Goal: Transaction & Acquisition: Subscribe to service/newsletter

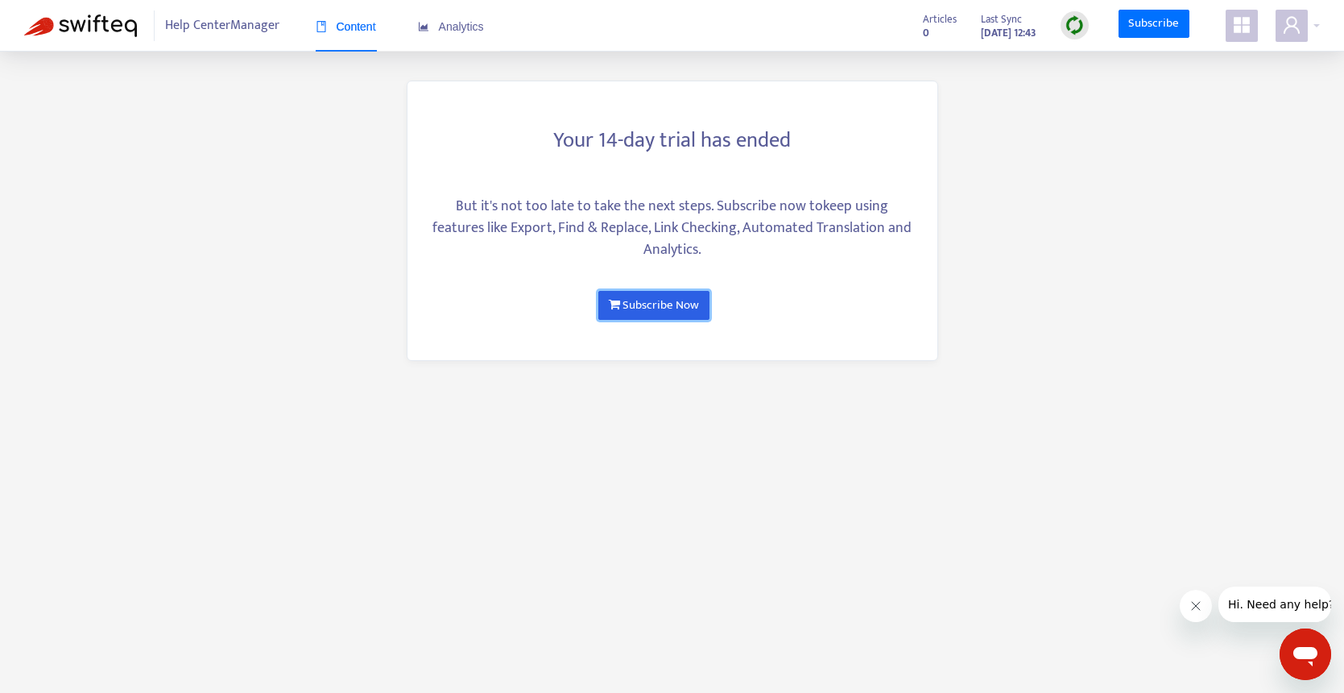
click at [658, 310] on link "Subscribe Now" at bounding box center [653, 305] width 110 height 29
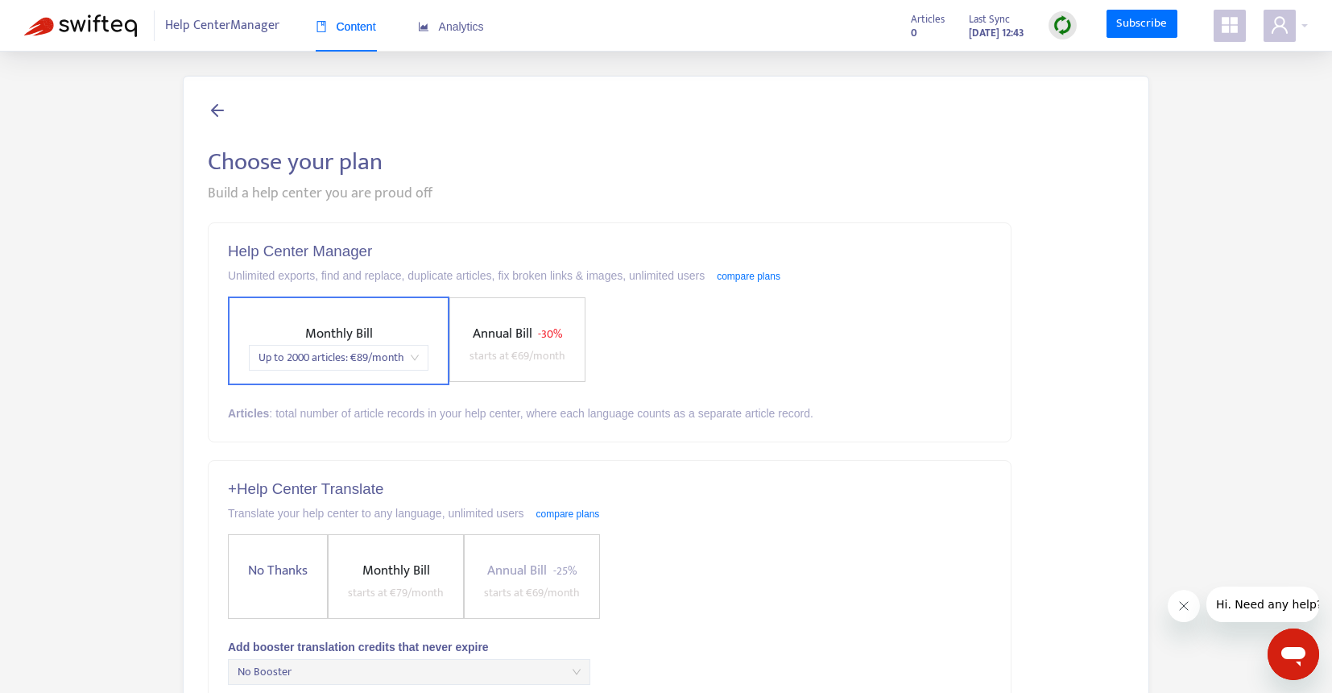
click at [935, 325] on div "Monthly Bill Up to 2000 articles : € 89 /month Annual Bill - 30% starts at € 69…" at bounding box center [609, 340] width 763 height 89
click at [544, 340] on span "- 30%" at bounding box center [550, 334] width 24 height 19
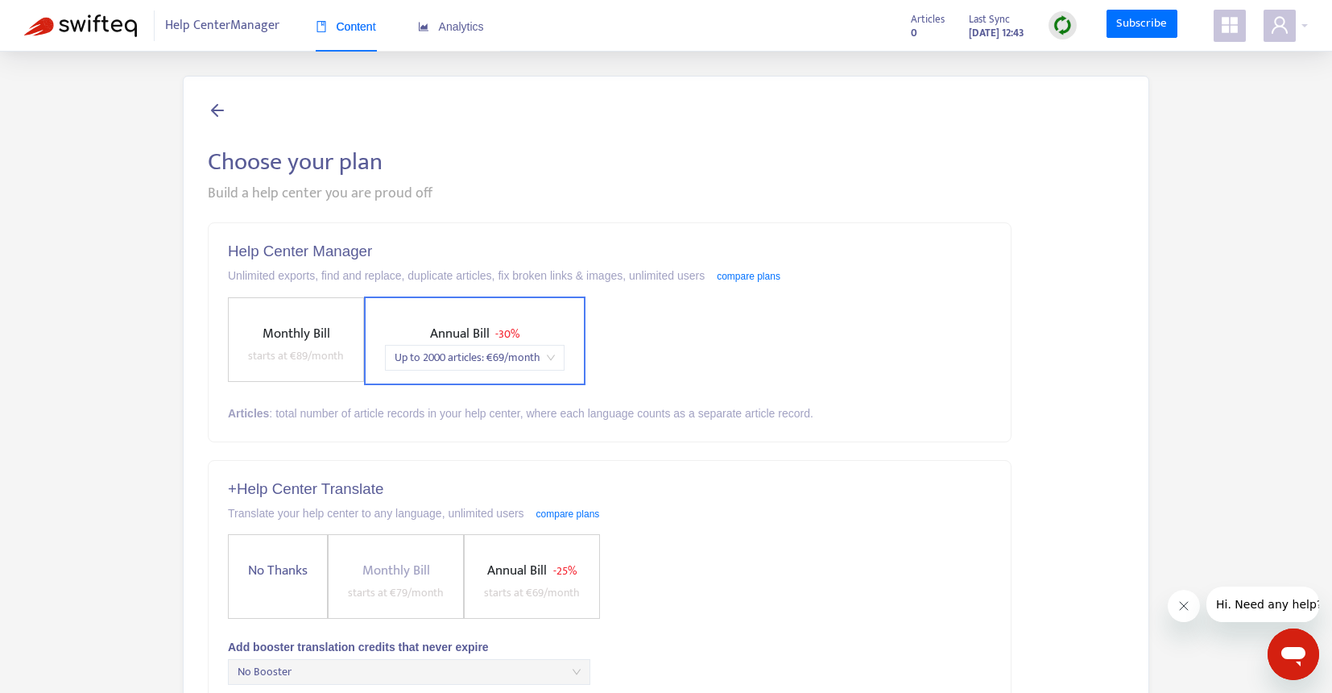
click at [752, 303] on div "Monthly Bill starts at € 89 /month Annual Bill - 30% Up to 2000 articles : € 69…" at bounding box center [609, 340] width 763 height 89
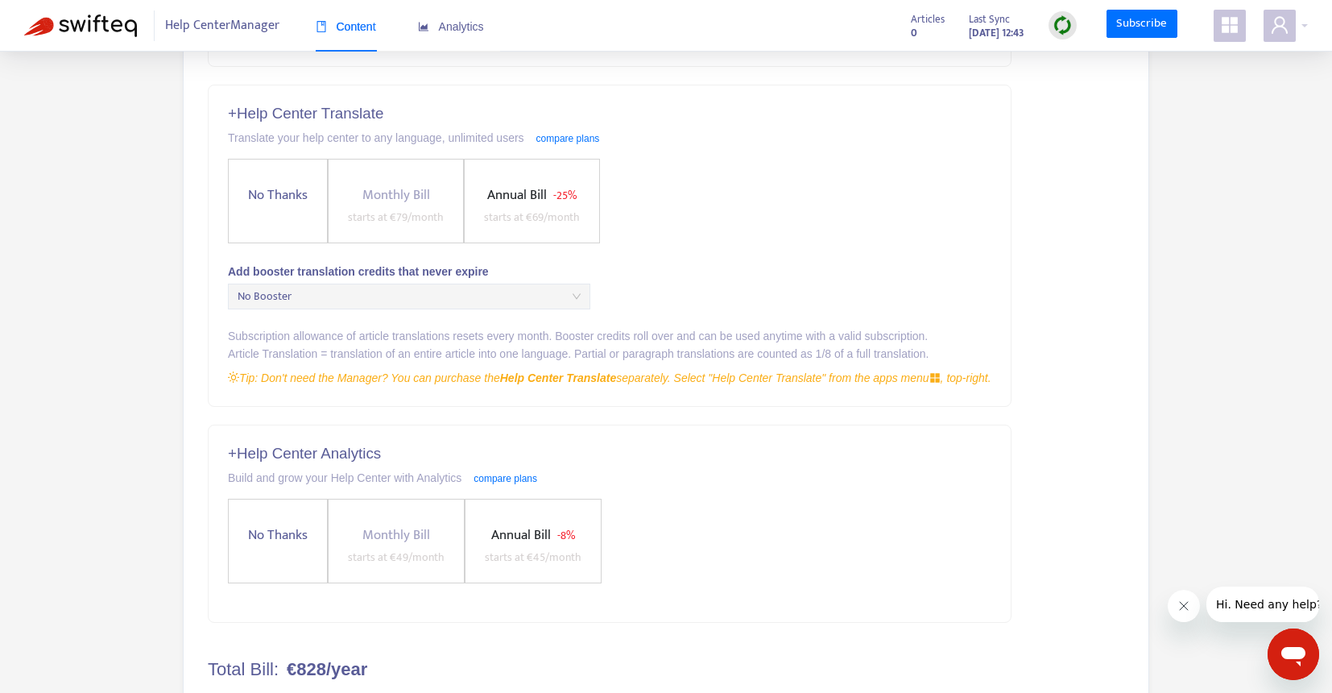
scroll to position [324, 0]
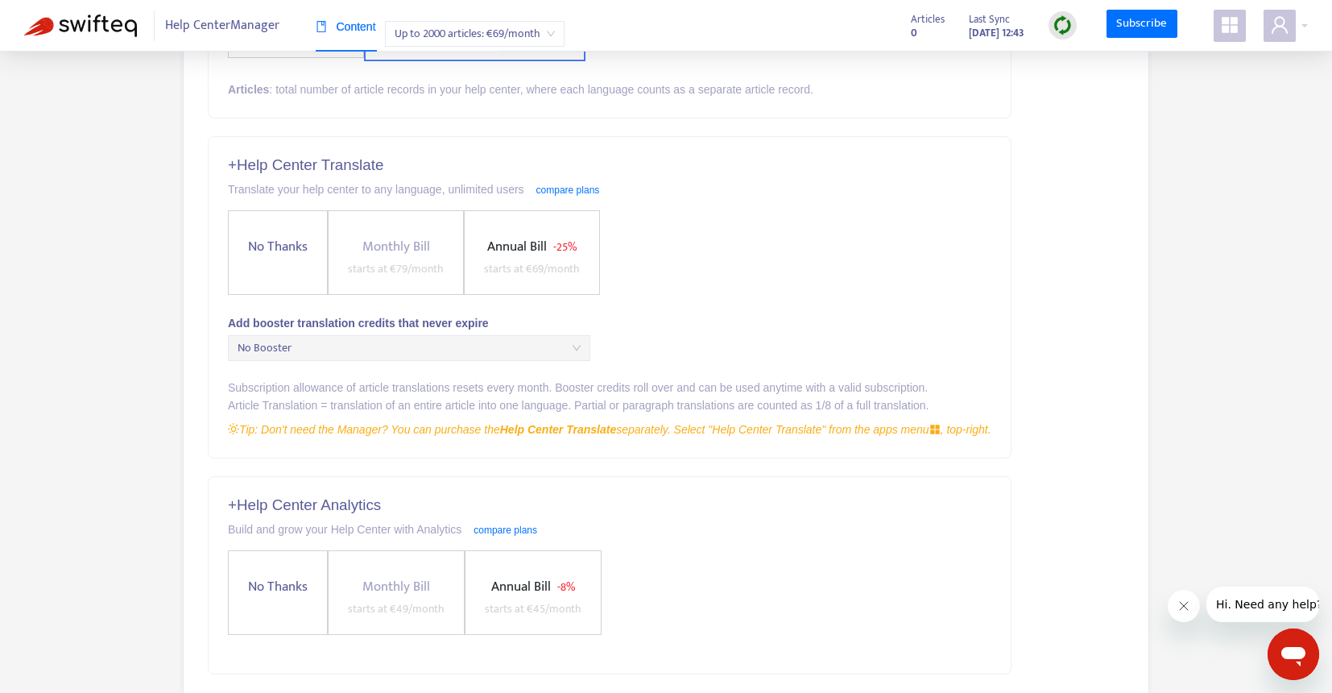
click at [410, 265] on span "starts at € 79 /month" at bounding box center [396, 268] width 96 height 19
click at [512, 254] on span "Annual Bill" at bounding box center [517, 246] width 60 height 23
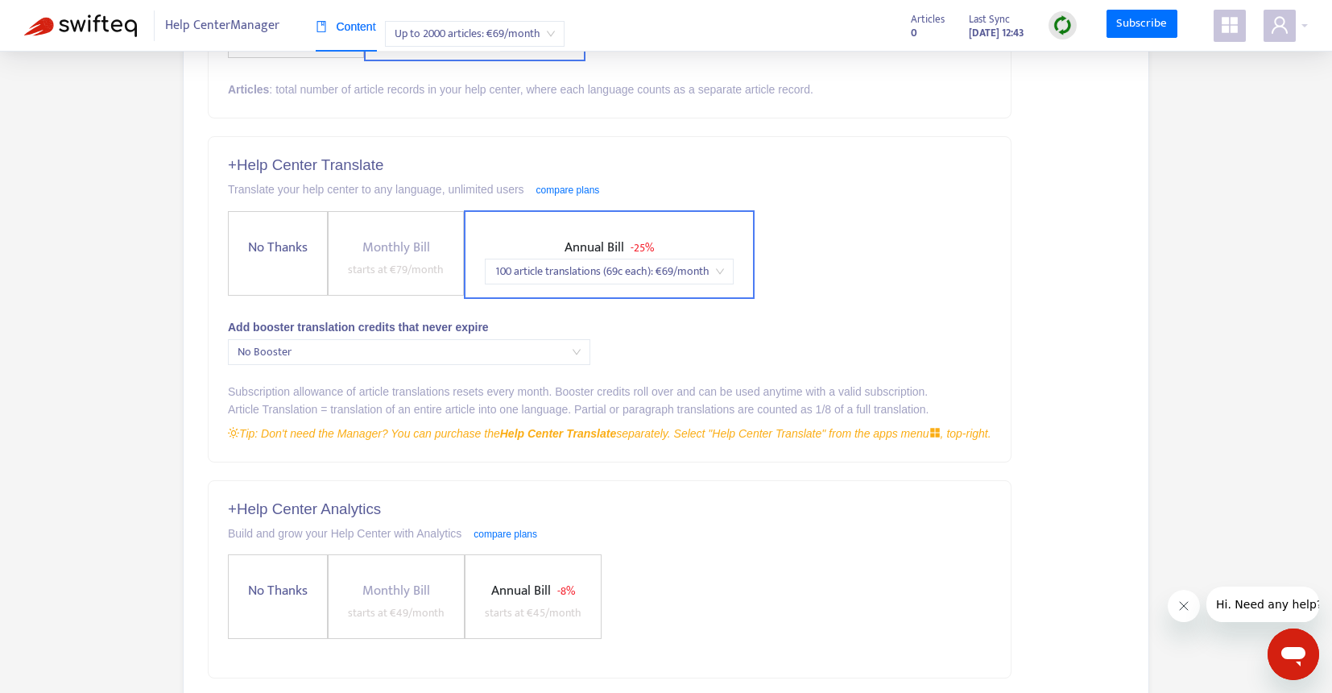
click at [405, 252] on span "Monthly Bill" at bounding box center [396, 247] width 68 height 23
drag, startPoint x: 405, startPoint y: 252, endPoint x: 653, endPoint y: 147, distance: 269.2
click at [653, 147] on div "+ Help Center Translate Translate your help center to any language, unlimited u…" at bounding box center [610, 299] width 802 height 324
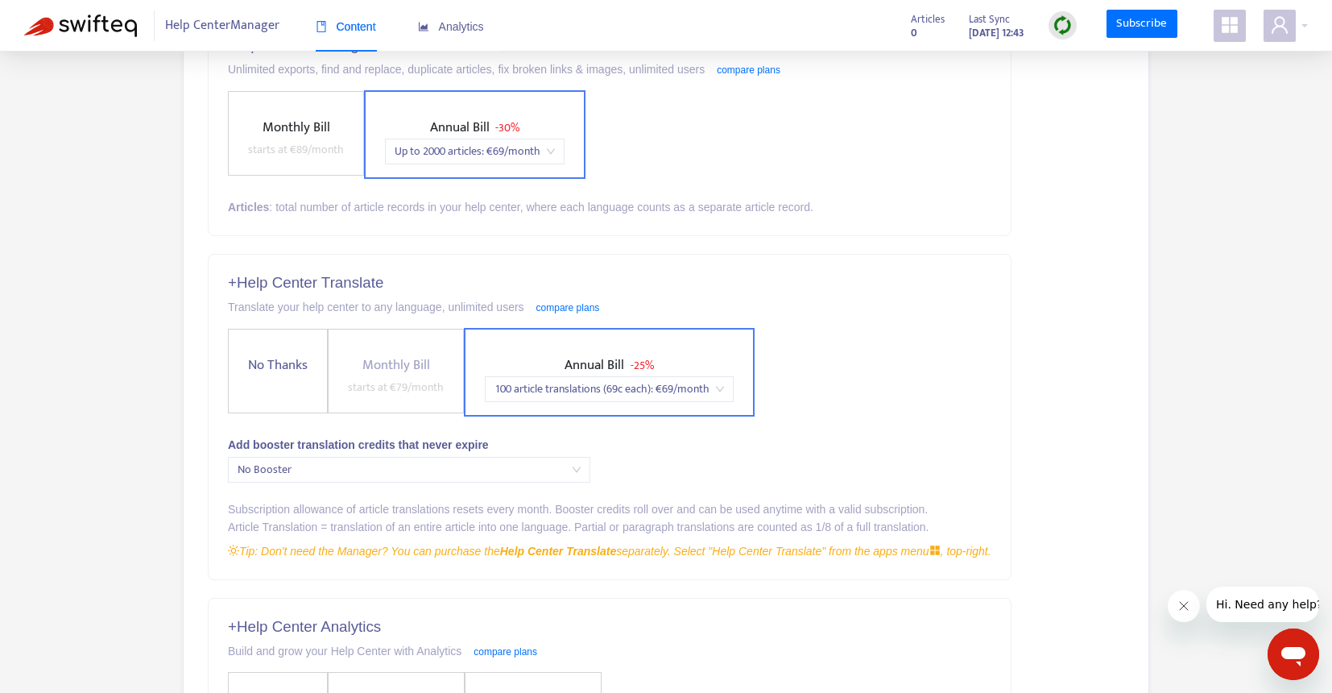
scroll to position [0, 0]
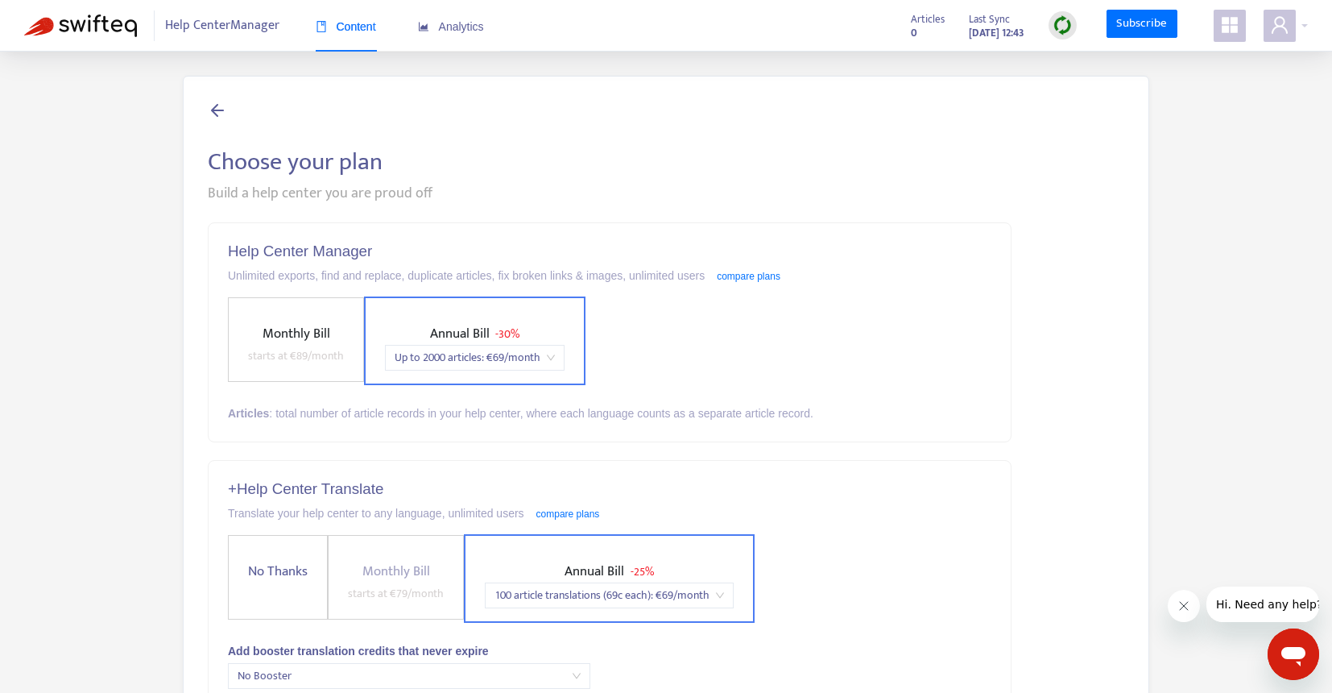
click at [292, 336] on span "Monthly Bill" at bounding box center [297, 333] width 68 height 23
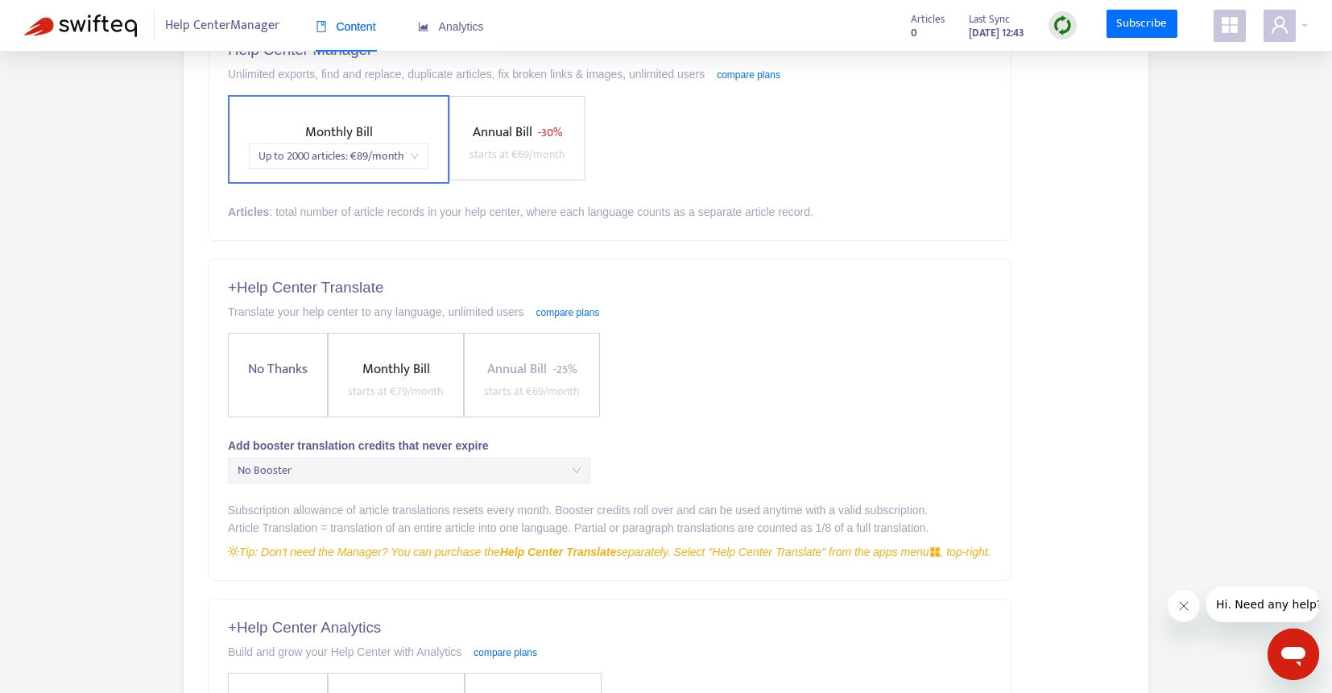
scroll to position [190, 0]
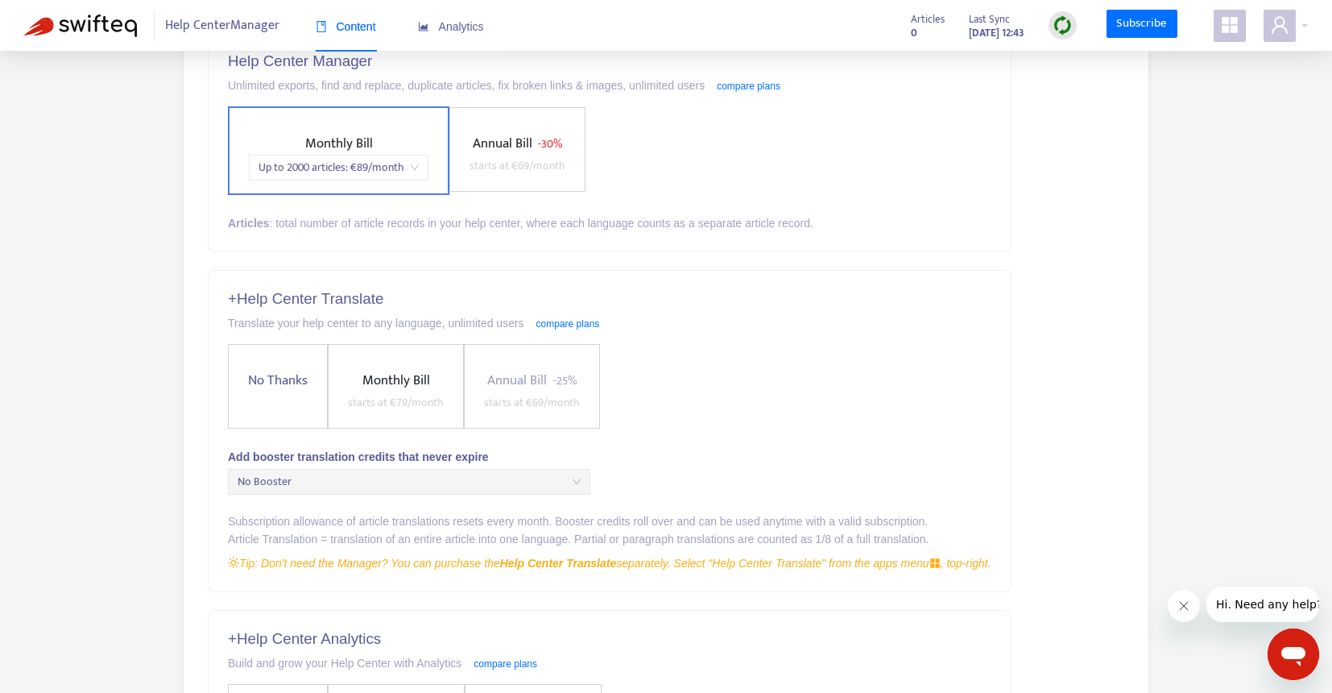
click at [498, 139] on span "Annual Bill" at bounding box center [503, 143] width 60 height 23
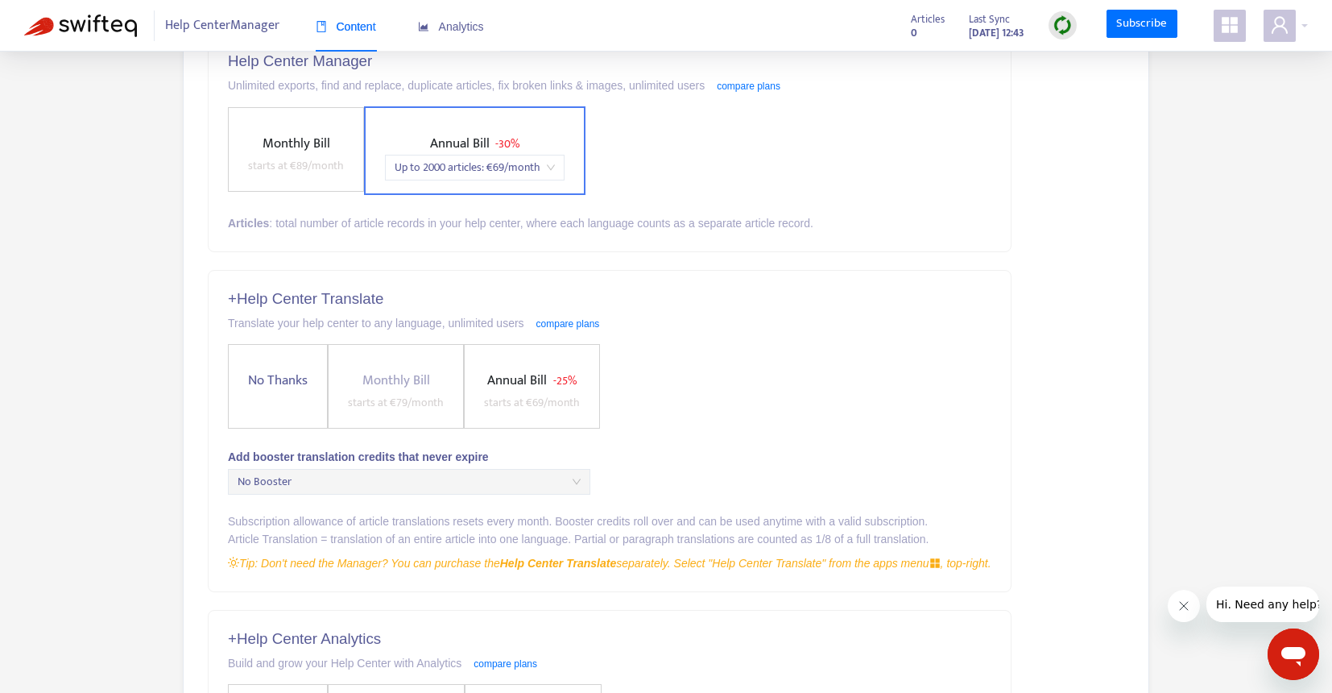
click at [731, 167] on div "Monthly Bill starts at € 89 /month Annual Bill - 30% Up to 2000 articles : € 69…" at bounding box center [609, 150] width 763 height 89
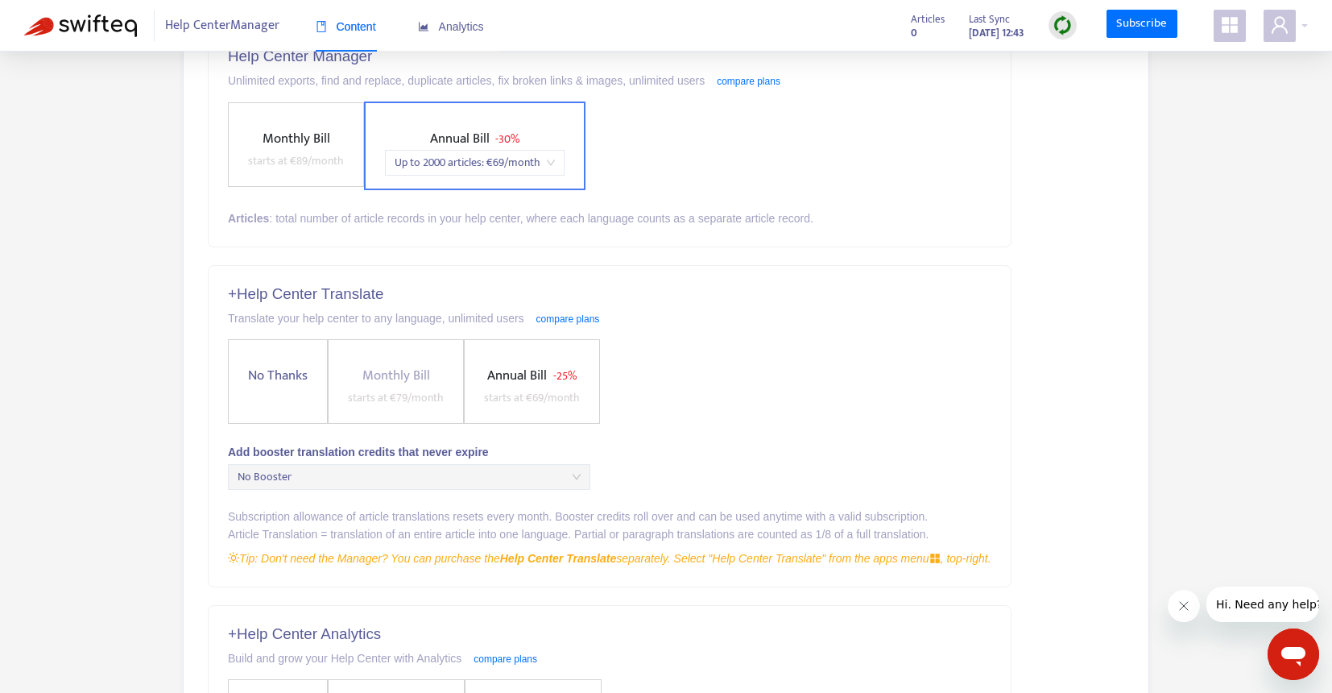
scroll to position [458, 0]
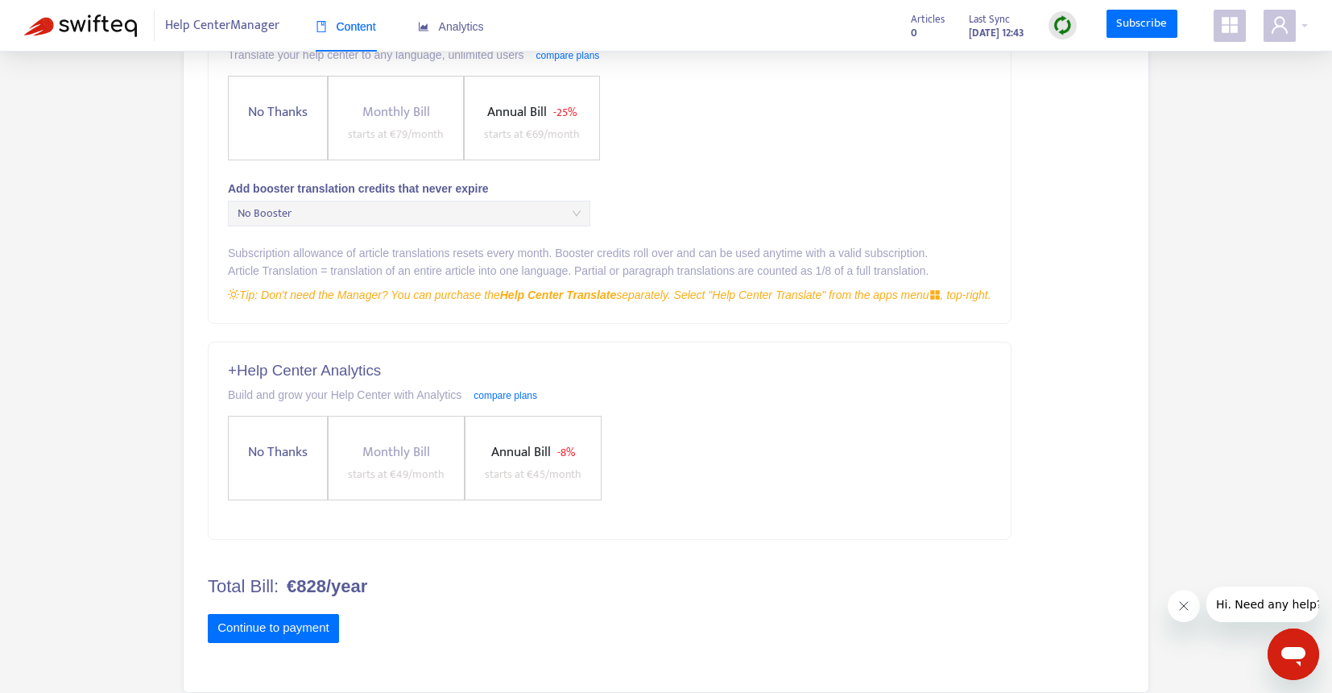
click at [682, 621] on div "Continue to payment" at bounding box center [610, 631] width 804 height 35
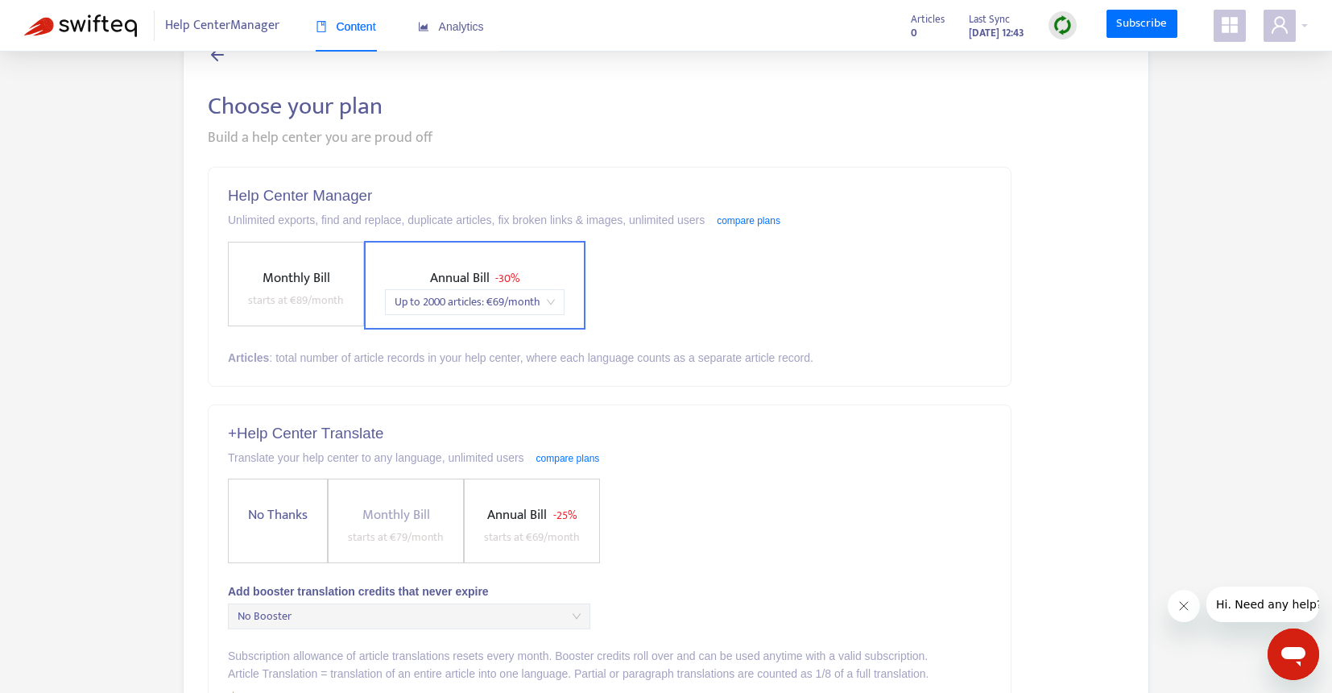
scroll to position [190, 0]
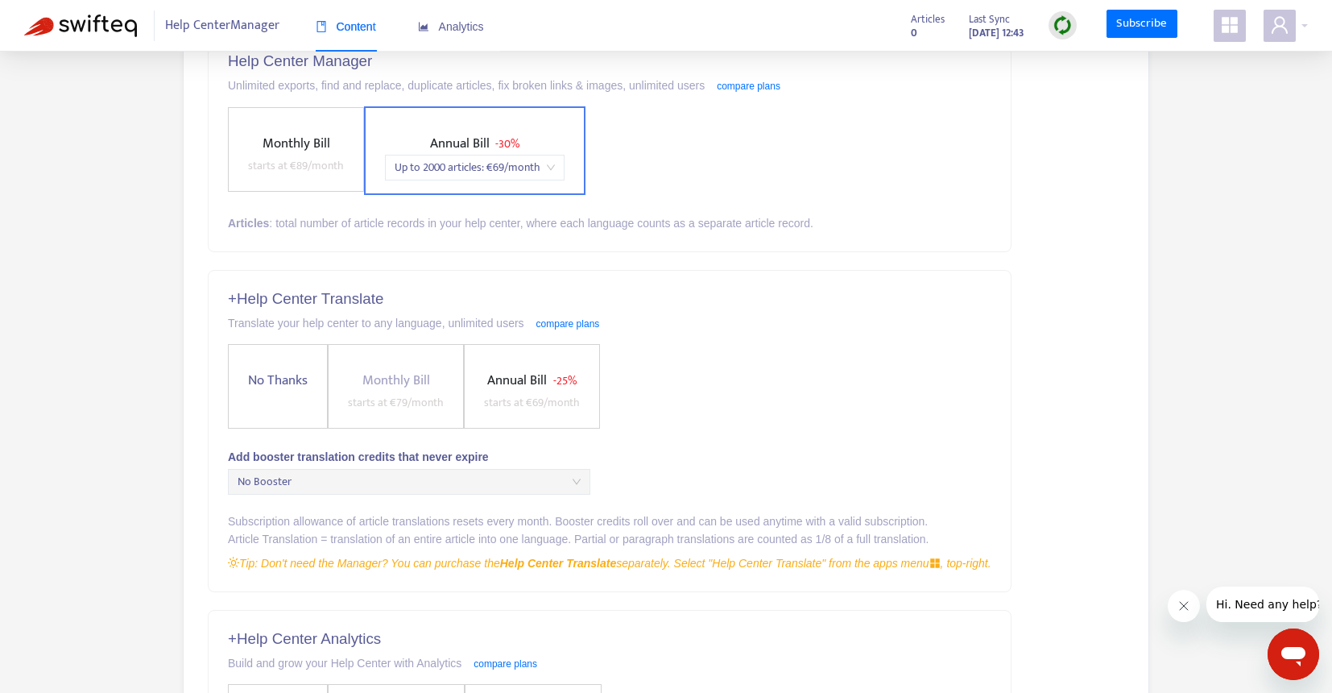
click at [277, 392] on label "No Thanks" at bounding box center [278, 386] width 100 height 85
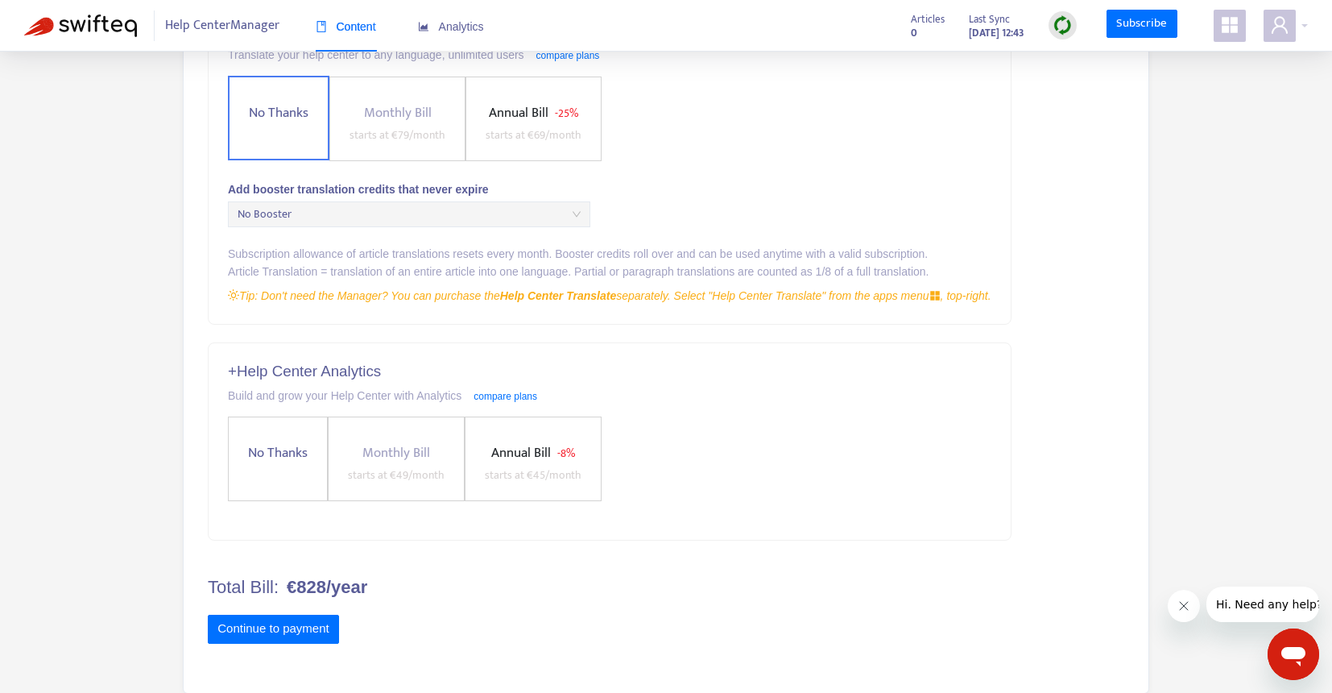
scroll to position [459, 0]
click at [268, 442] on span "No Thanks" at bounding box center [278, 452] width 72 height 22
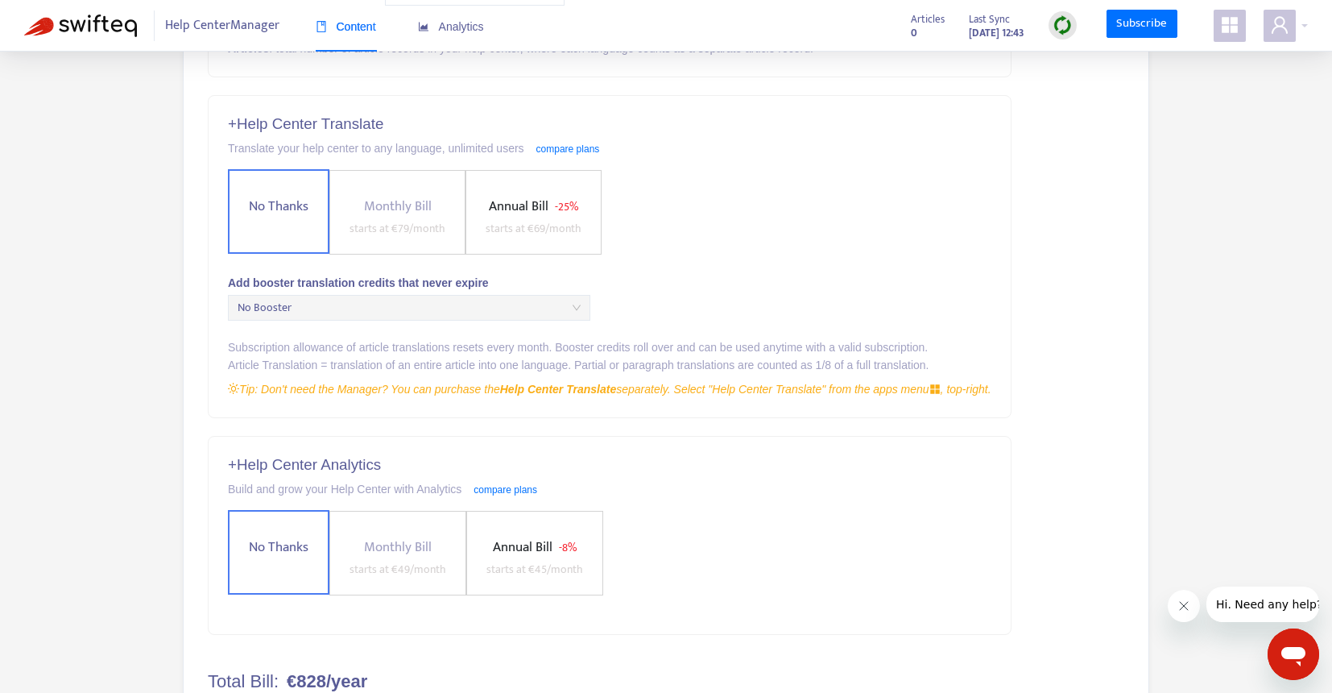
scroll to position [325, 0]
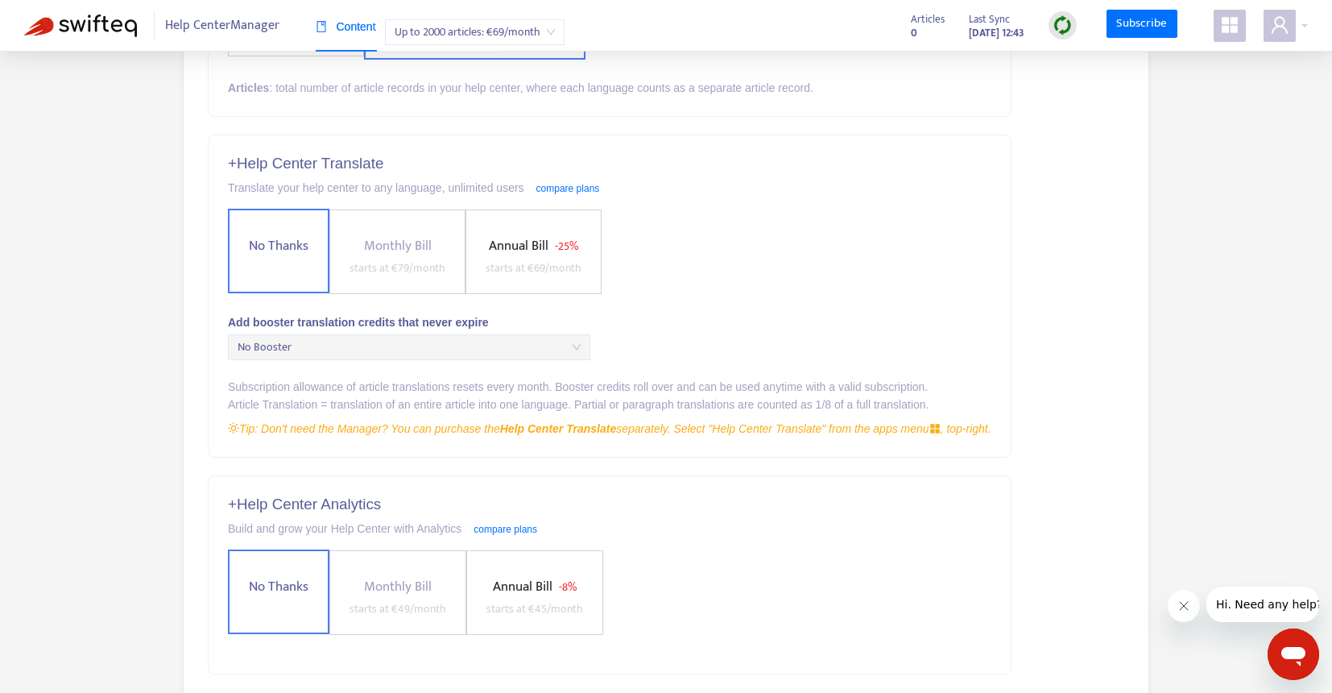
click at [270, 258] on label "No Thanks" at bounding box center [278, 251] width 101 height 85
click at [270, 602] on label "No Thanks" at bounding box center [278, 591] width 101 height 85
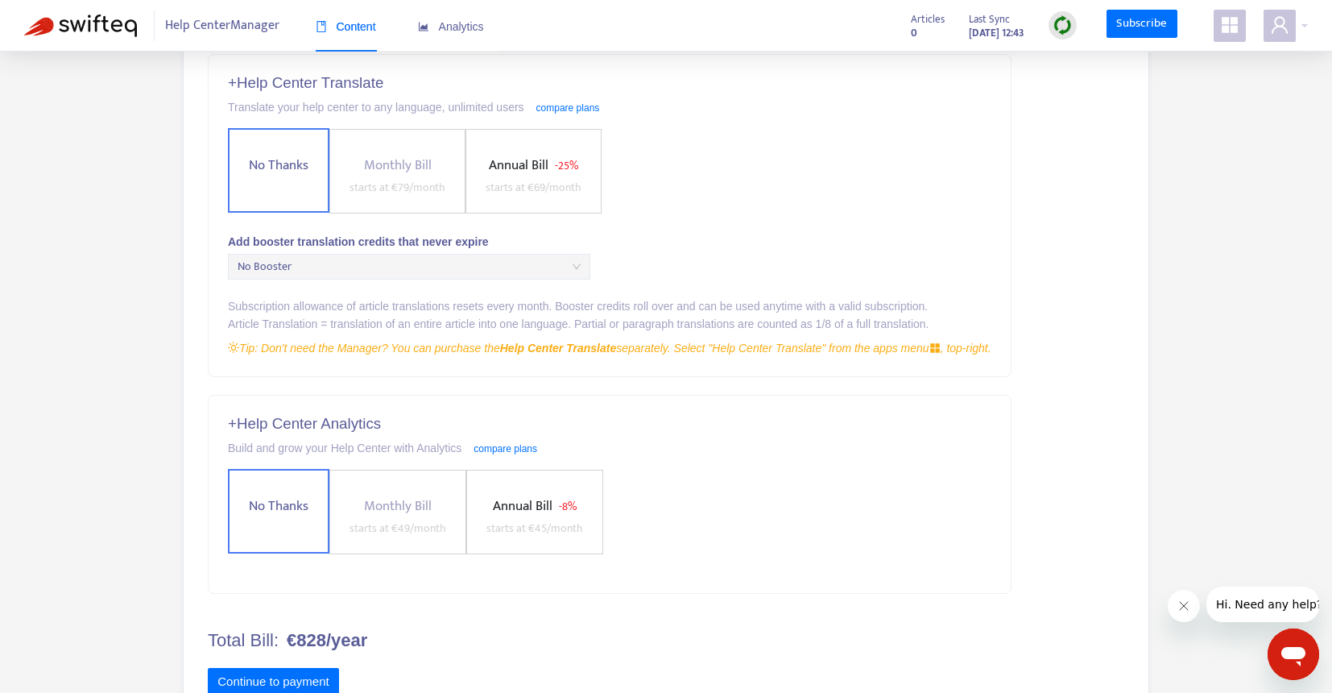
scroll to position [460, 0]
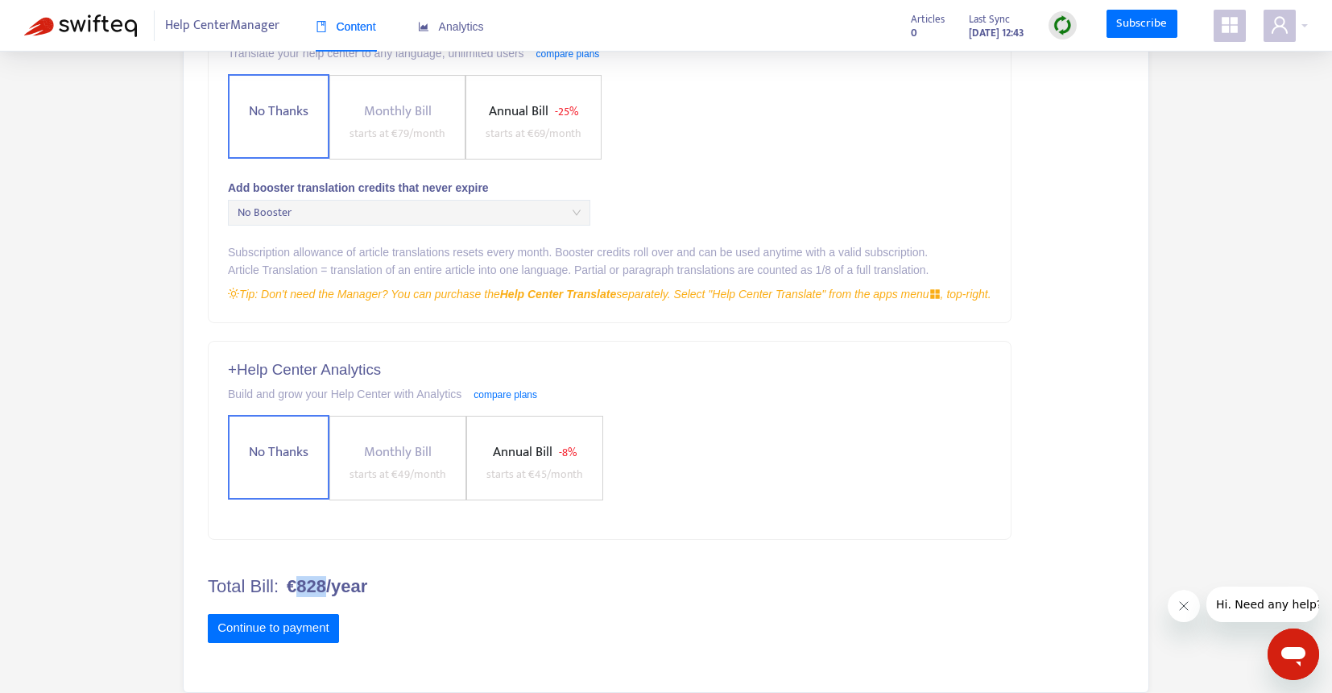
drag, startPoint x: 330, startPoint y: 587, endPoint x: 296, endPoint y: 587, distance: 33.8
click at [296, 587] on b "€828/year" at bounding box center [327, 586] width 81 height 21
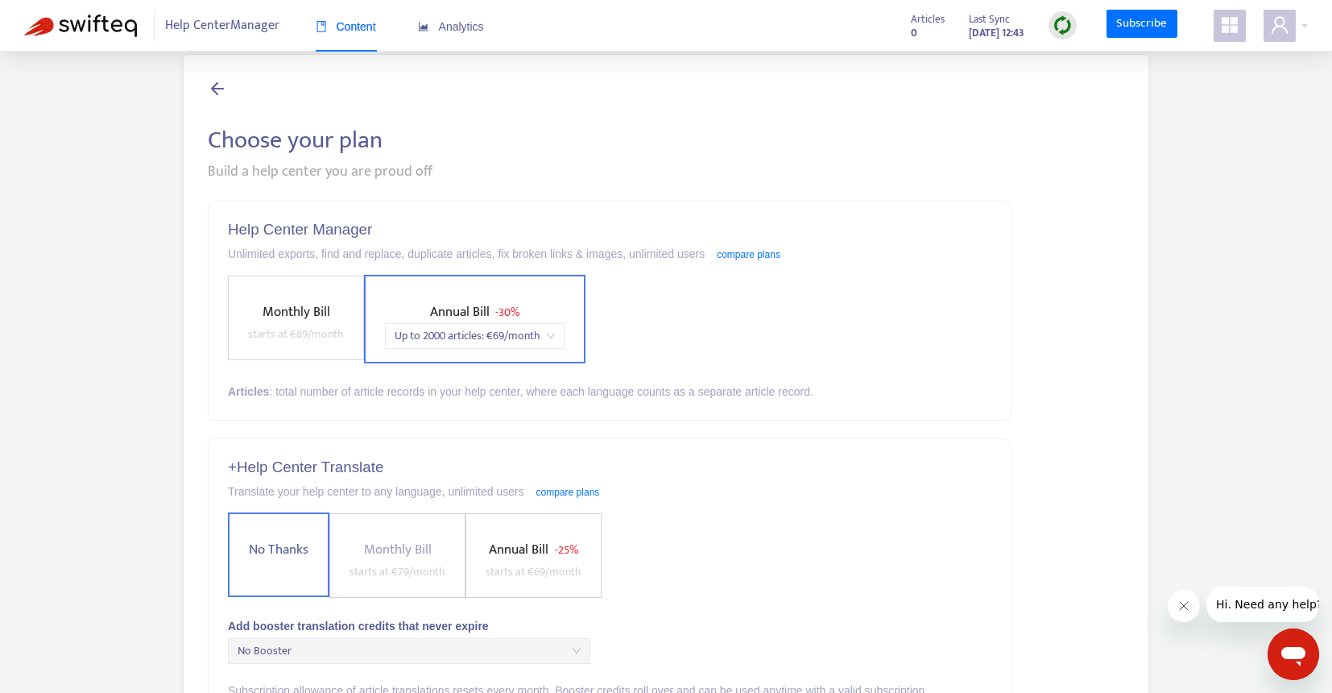
scroll to position [0, 0]
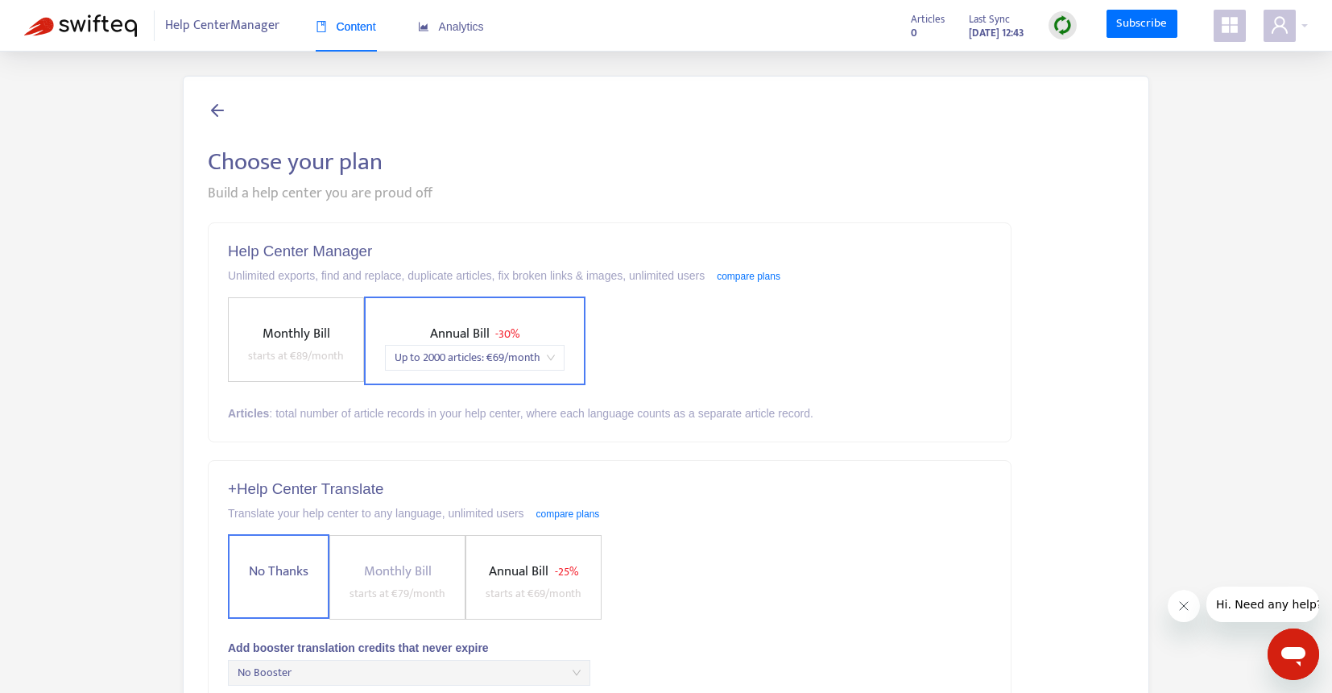
click at [304, 320] on label "Monthly Bill starts at € 89 /month" at bounding box center [296, 339] width 136 height 85
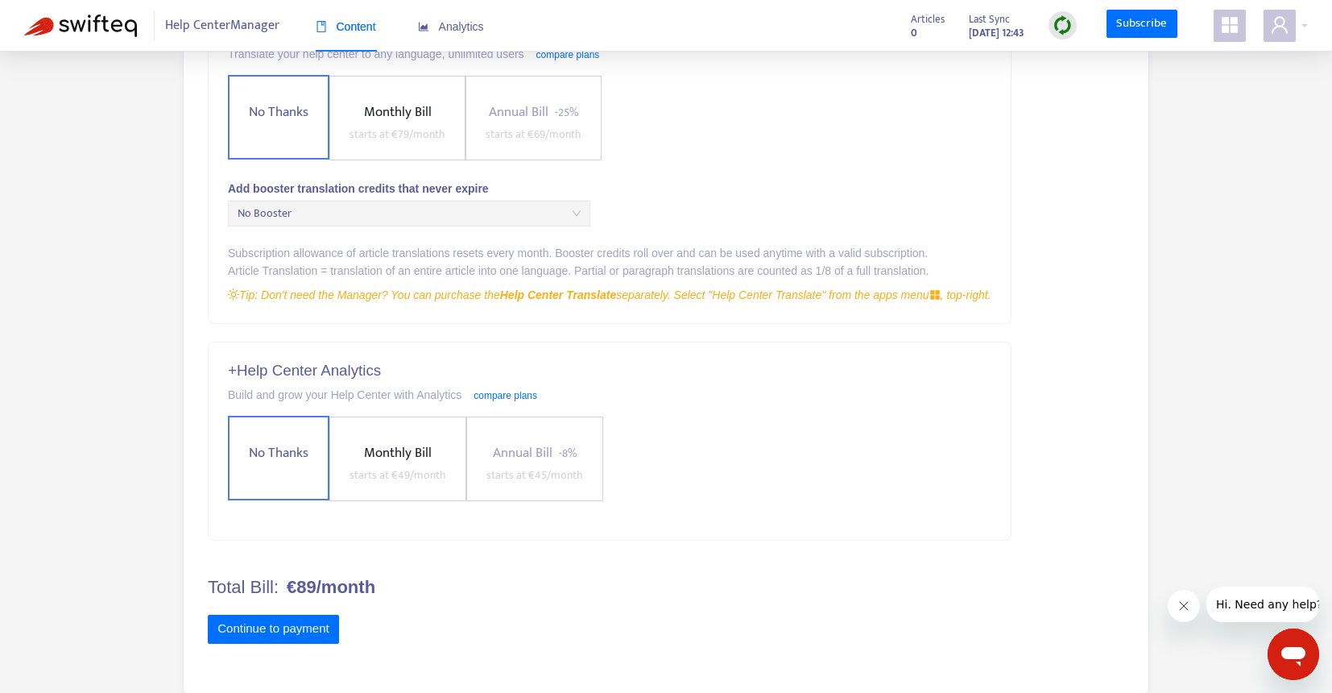
scroll to position [460, 0]
click at [461, 643] on div "Continue to payment" at bounding box center [610, 631] width 804 height 35
click at [543, 606] on form "Help Center Manager Unlimited exports, find and replace, duplicate articles, fi…" at bounding box center [610, 214] width 804 height 905
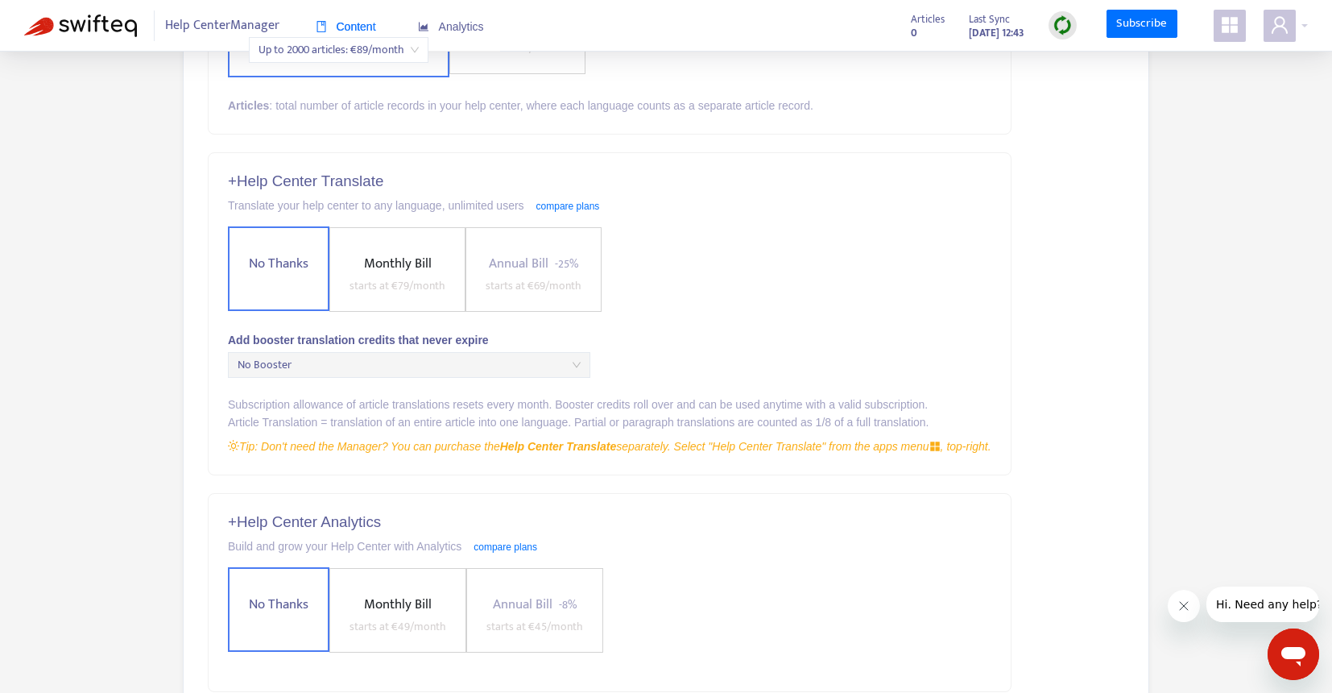
scroll to position [57, 0]
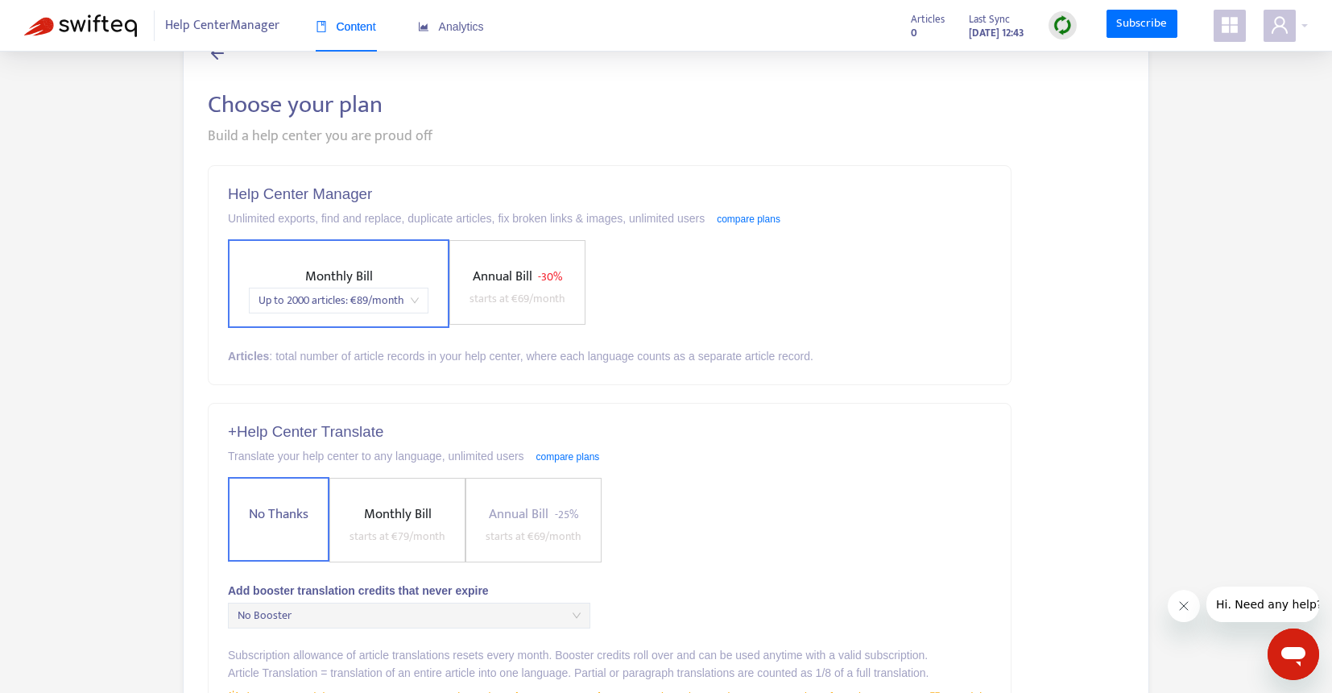
click at [534, 284] on span "Annual Bill - 30% starts at € 69 /month" at bounding box center [517, 287] width 109 height 43
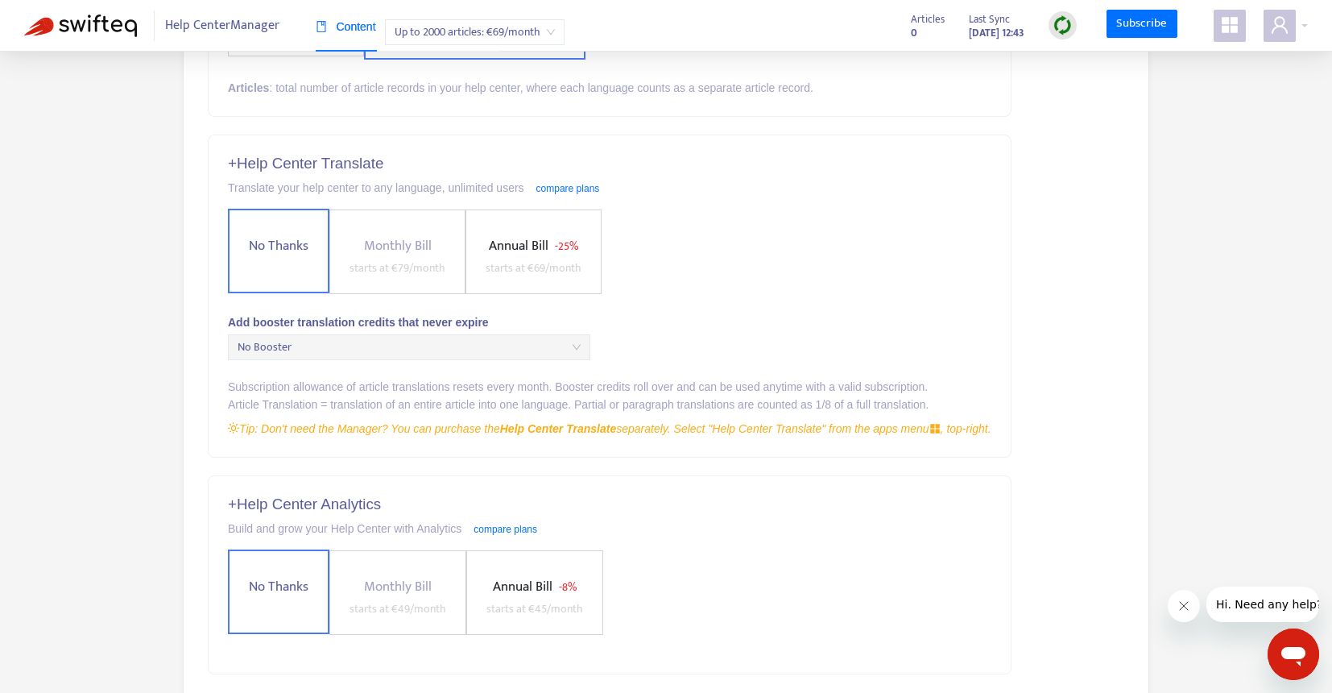
scroll to position [460, 0]
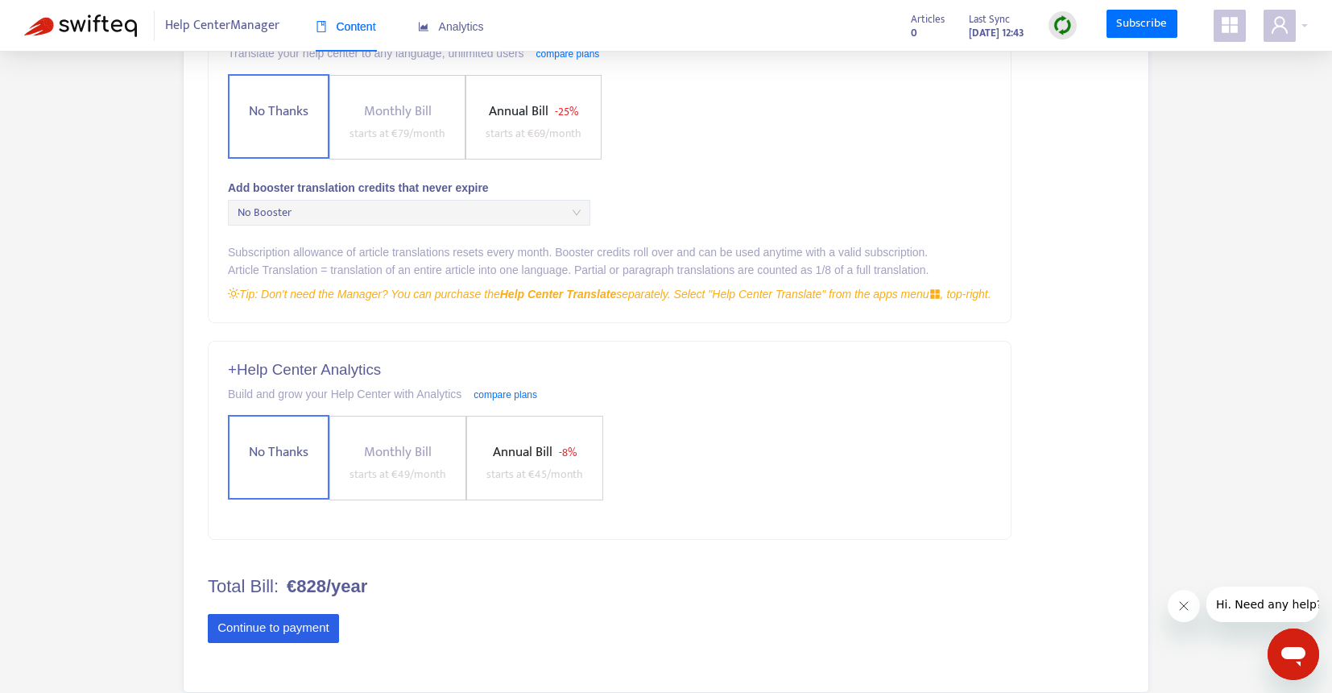
click at [281, 631] on button "Continue to payment" at bounding box center [273, 628] width 131 height 29
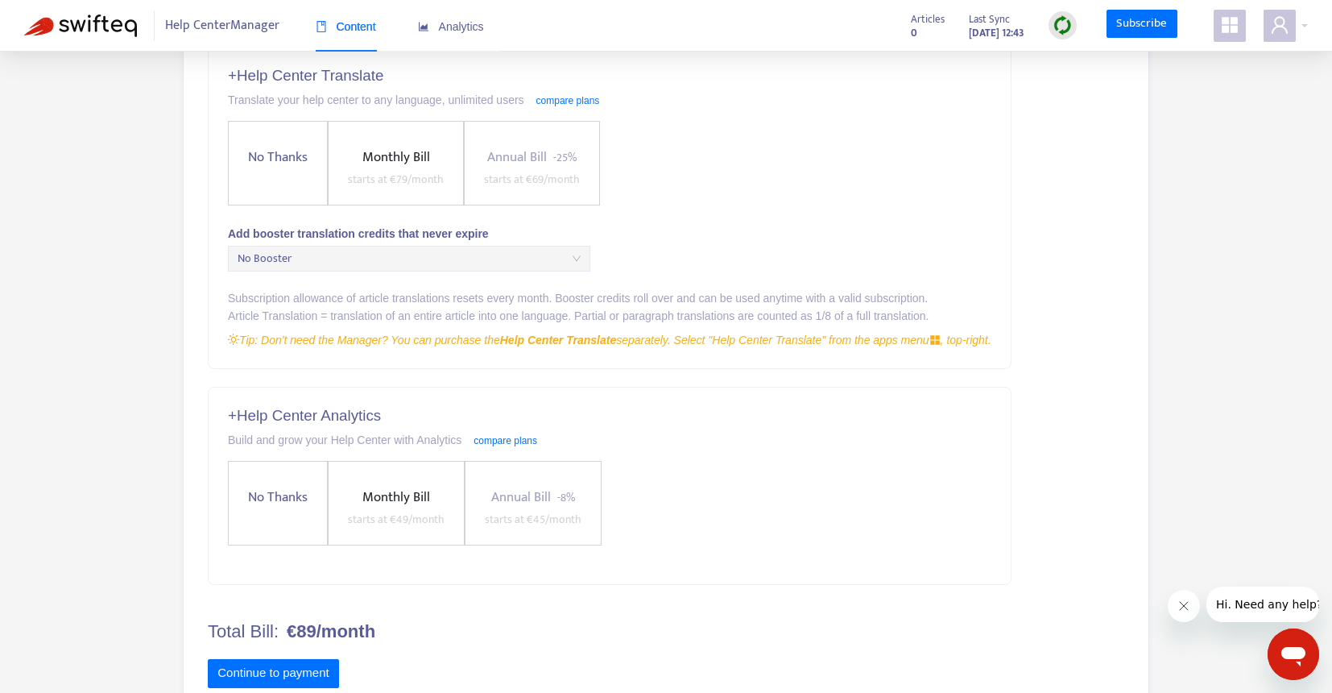
scroll to position [458, 0]
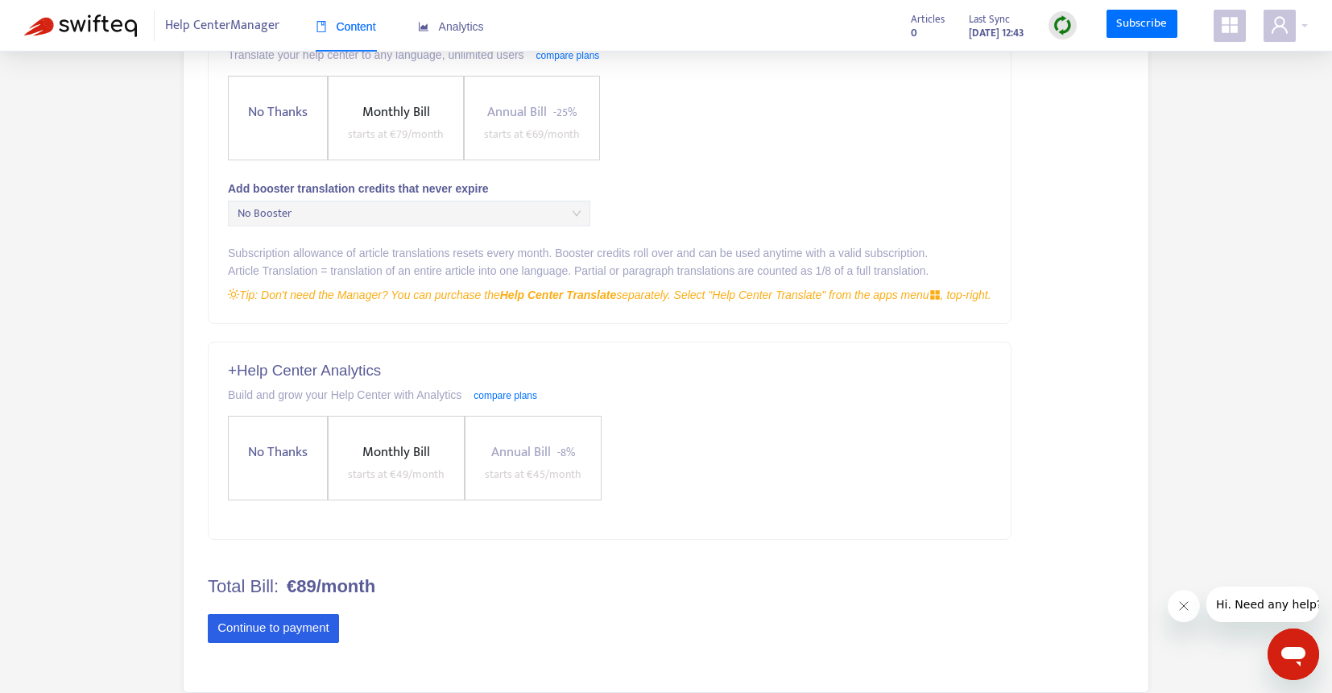
click at [267, 626] on button "Continue to payment" at bounding box center [273, 628] width 131 height 29
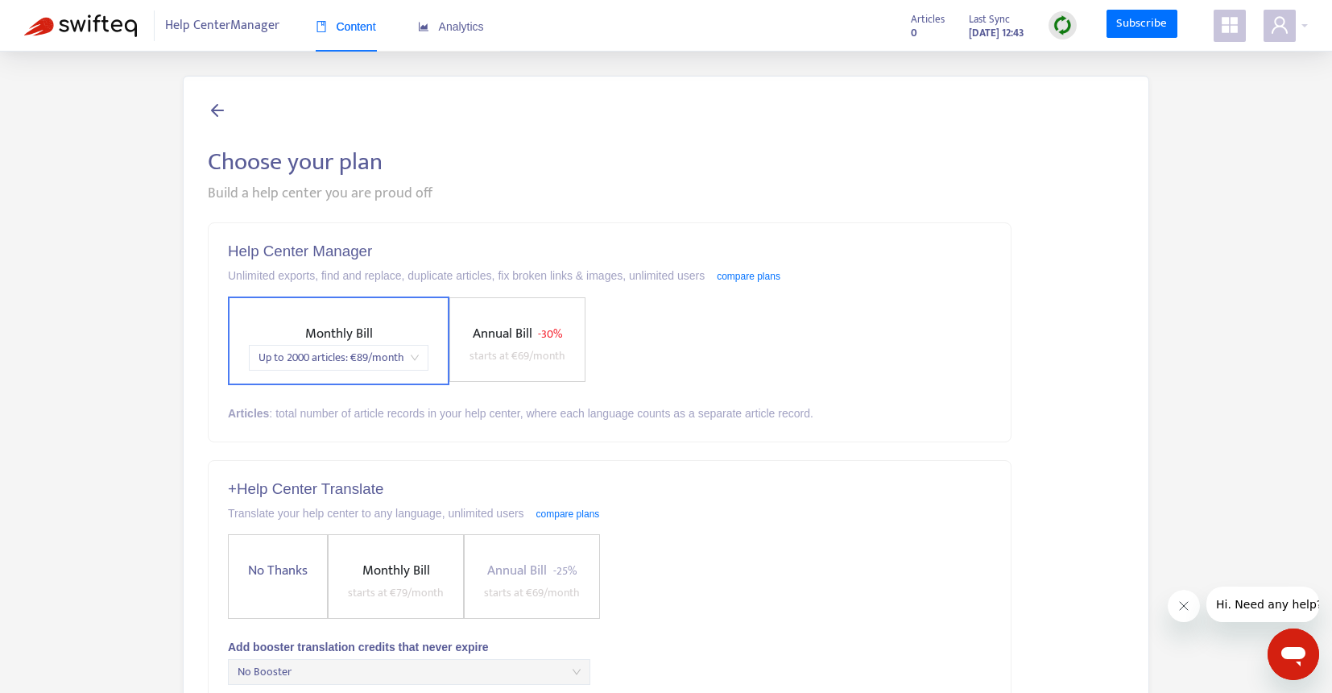
click at [513, 333] on span "Annual Bill" at bounding box center [503, 333] width 60 height 23
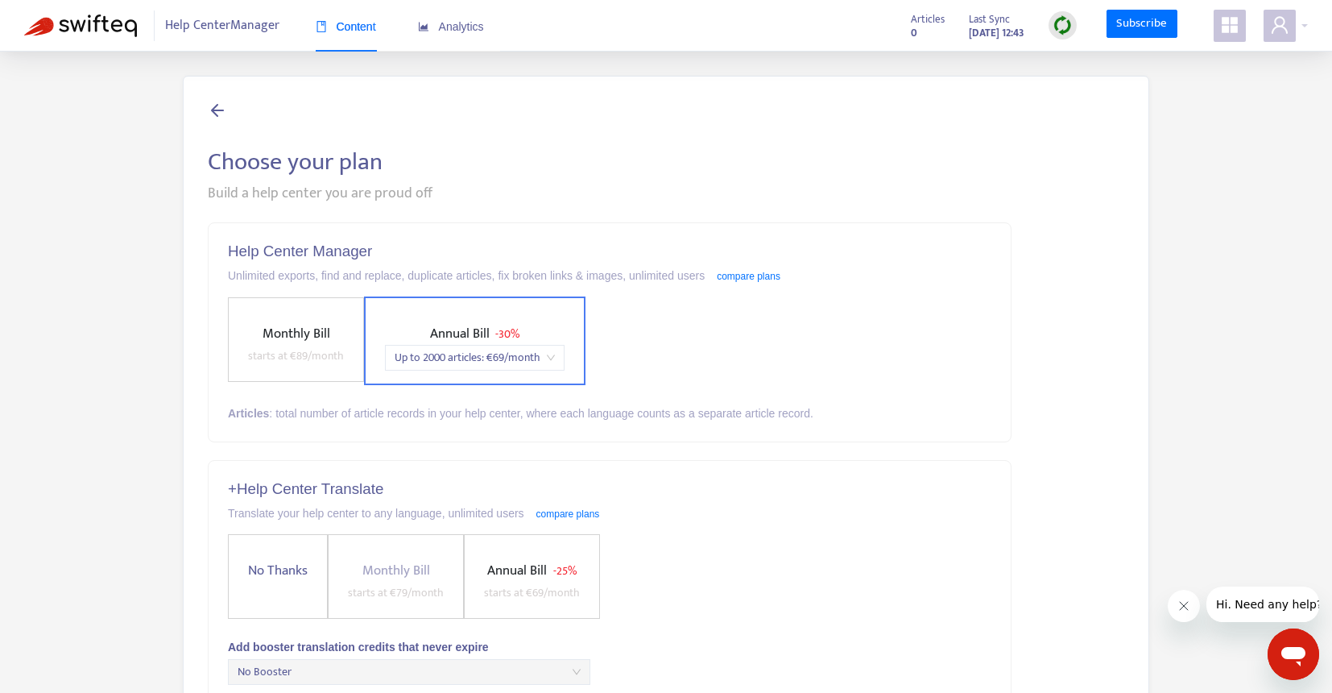
scroll to position [458, 0]
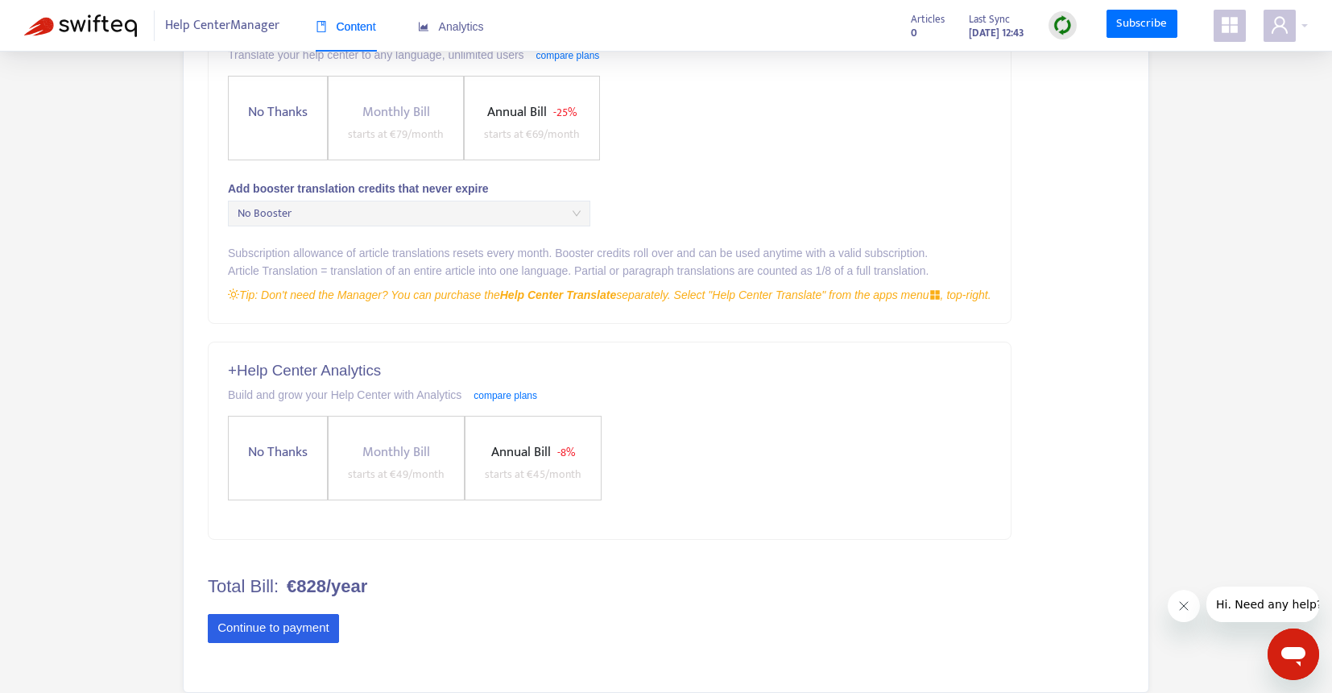
click at [264, 623] on button "Continue to payment" at bounding box center [273, 628] width 131 height 29
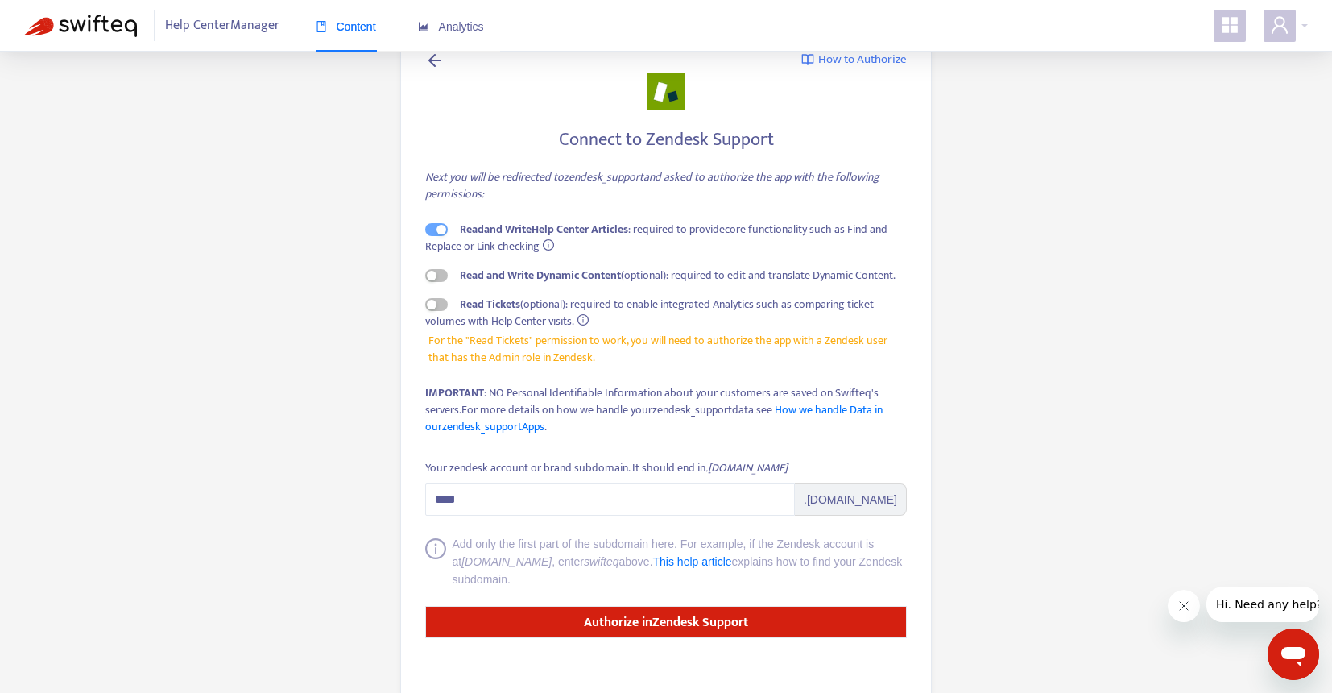
scroll to position [64, 0]
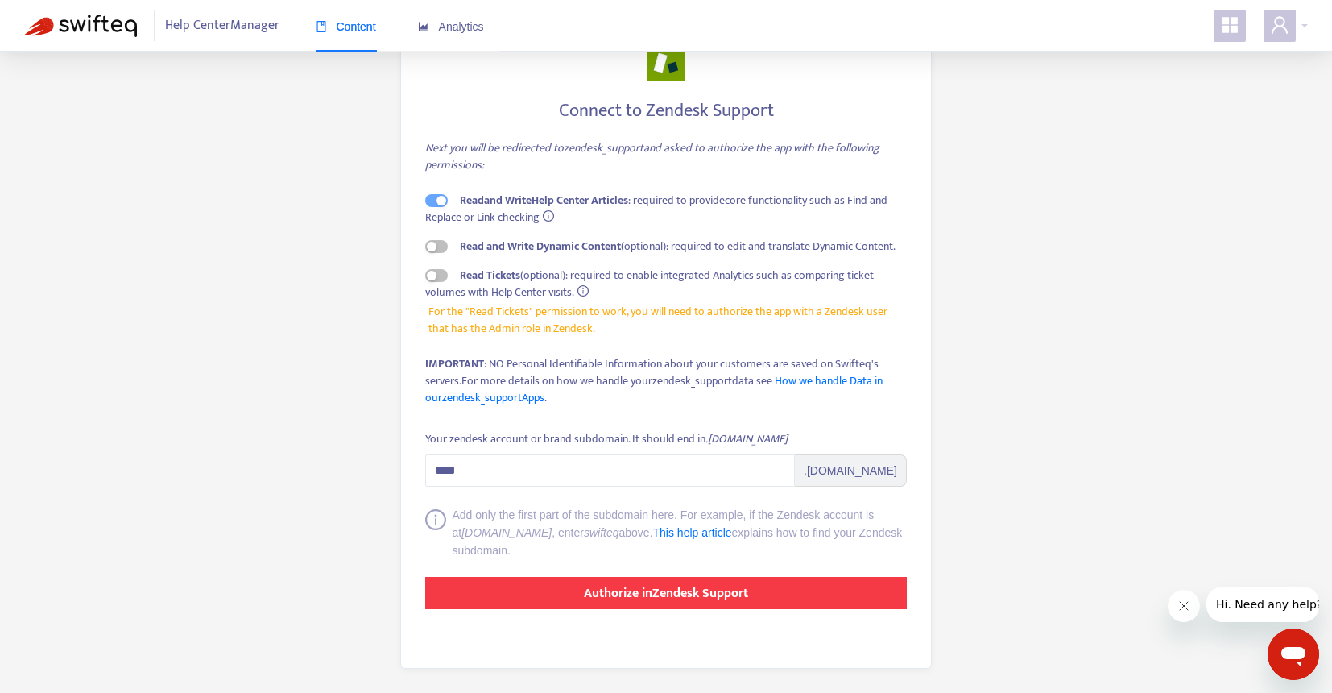
click at [735, 593] on strong "Authorize in Zendesk Support" at bounding box center [666, 593] width 164 height 22
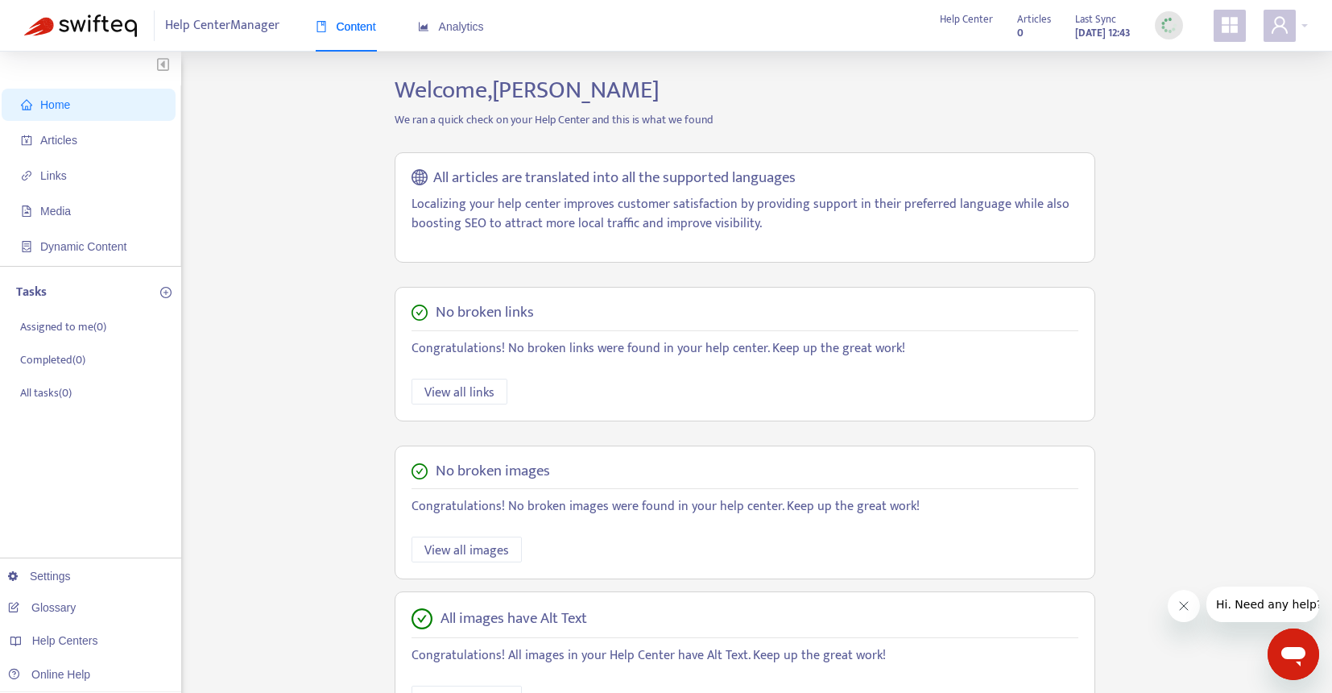
click at [18, 499] on div "Home Articles Links Media Dynamic Content Tasks Assigned to me ( 0 ) Completed …" at bounding box center [90, 535] width 181 height 966
click at [1222, 226] on div "Home Articles Links Media Dynamic Content Tasks Assigned to me ( 0 ) Completed …" at bounding box center [666, 547] width 1284 height 942
click at [207, 24] on span "Help Center Manager" at bounding box center [222, 25] width 114 height 31
click at [62, 135] on span "Articles" at bounding box center [58, 140] width 37 height 13
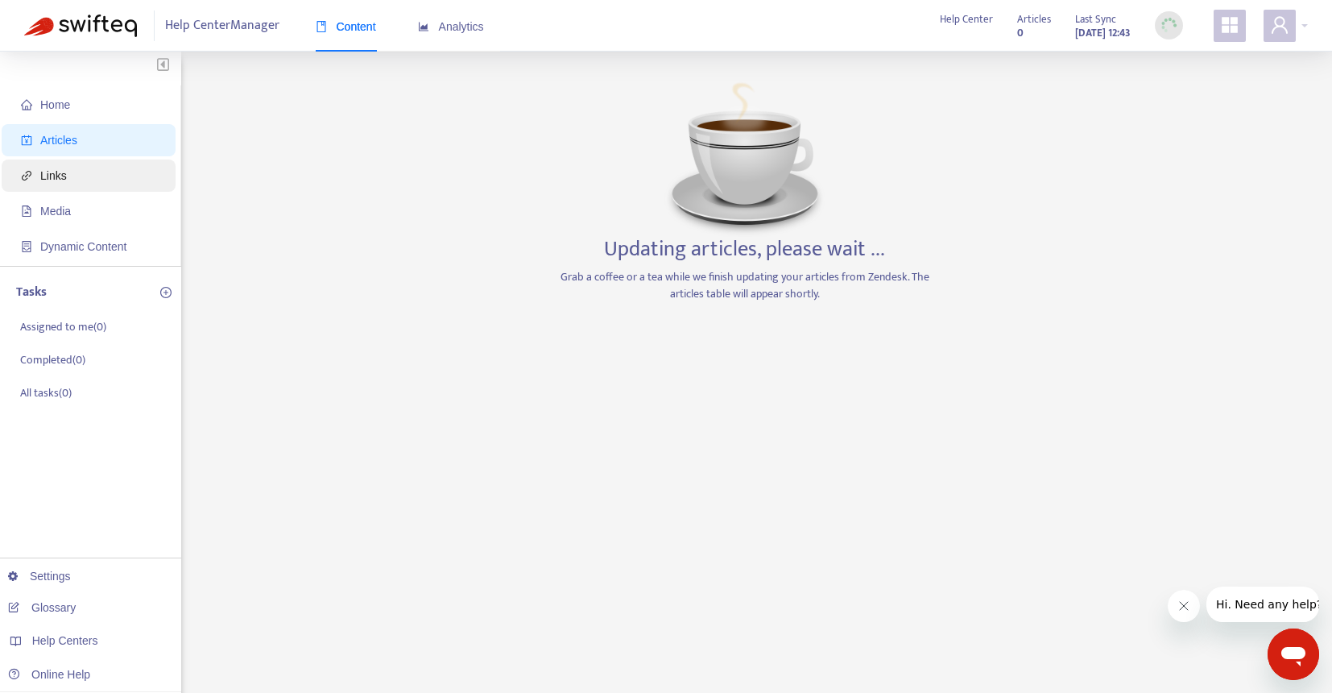
click at [50, 175] on span "Links" at bounding box center [53, 175] width 27 height 13
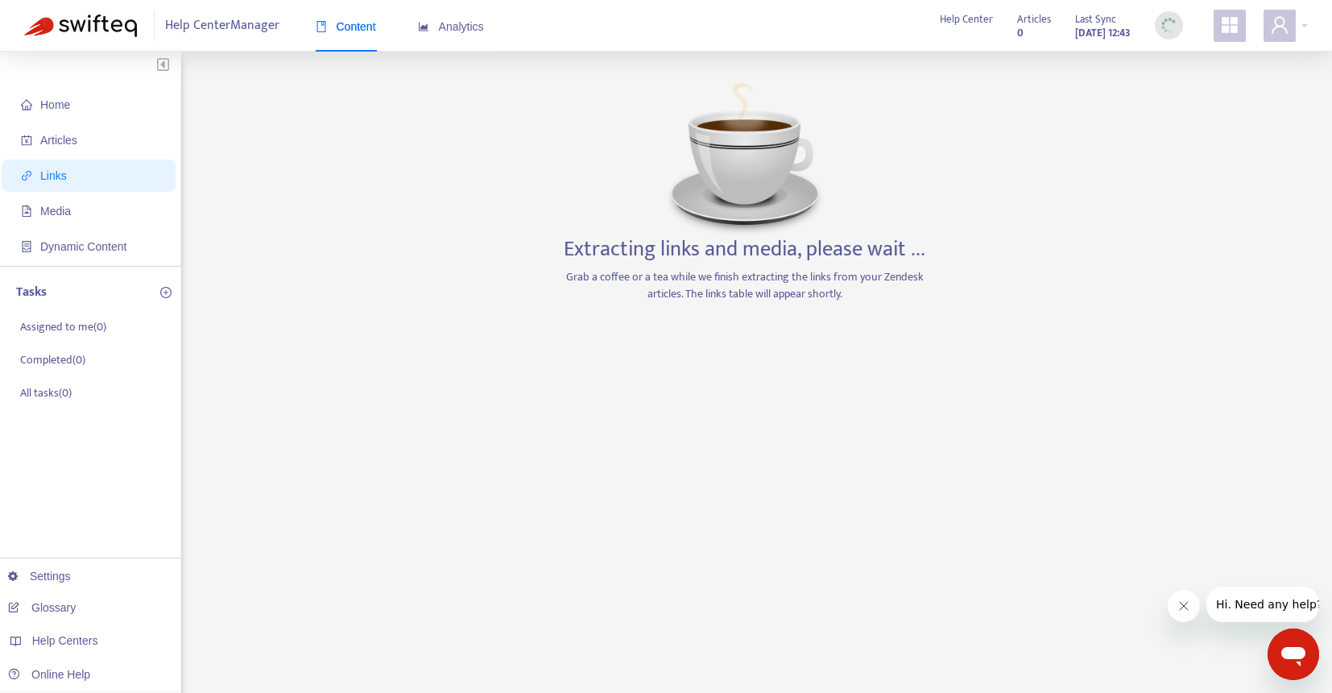
click at [912, 385] on div "Extracting links and media, please wait ... Grab a coffee or a tea while we fin…" at bounding box center [745, 547] width 378 height 942
click at [638, 520] on div "Extracting links and media, please wait ... Grab a coffee or a tea while we fin…" at bounding box center [745, 547] width 378 height 942
click at [1046, 378] on div "Home Articles Links Media Dynamic Content Tasks Assigned to me ( 0 ) Completed …" at bounding box center [666, 547] width 1284 height 942
click at [698, 393] on div "Extracting links and media, please wait ... Grab a coffee or a tea while we fin…" at bounding box center [745, 547] width 378 height 942
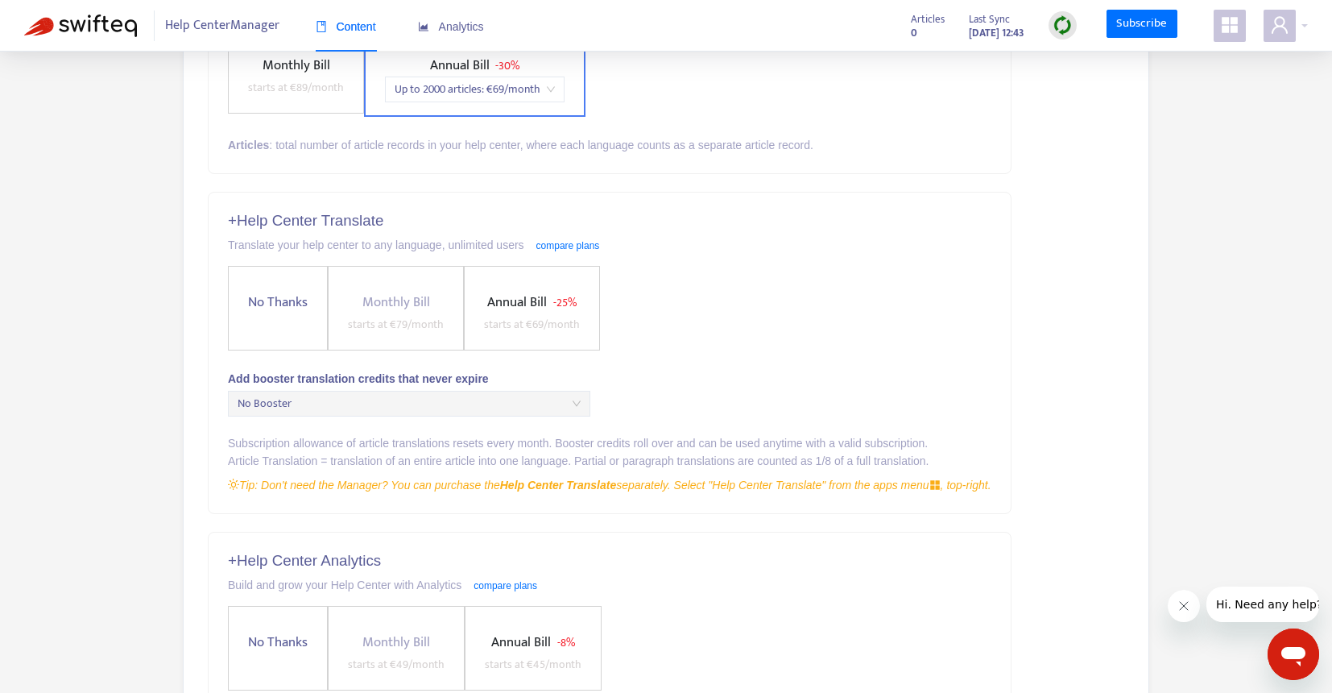
click at [132, 242] on div "Choose your plan Build a help center you are proud off Help Center Manager Unli…" at bounding box center [666, 345] width 1284 height 1075
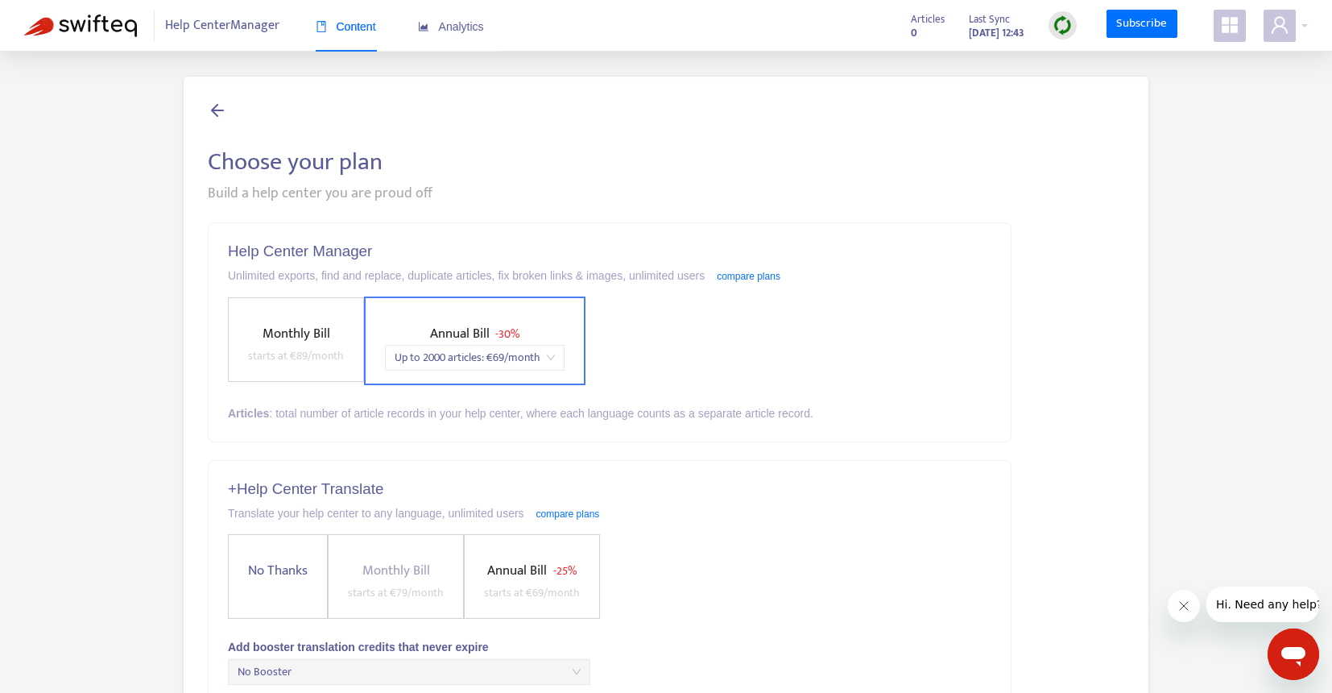
click at [678, 144] on div "Choose your plan Build a help center you are proud off Help Center Manager Unli…" at bounding box center [666, 613] width 966 height 1075
click at [814, 486] on h5 "+ Help Center Translate" at bounding box center [609, 489] width 763 height 19
click at [994, 188] on div "Build a help center you are proud off" at bounding box center [666, 194] width 916 height 22
click at [102, 26] on img at bounding box center [80, 25] width 113 height 23
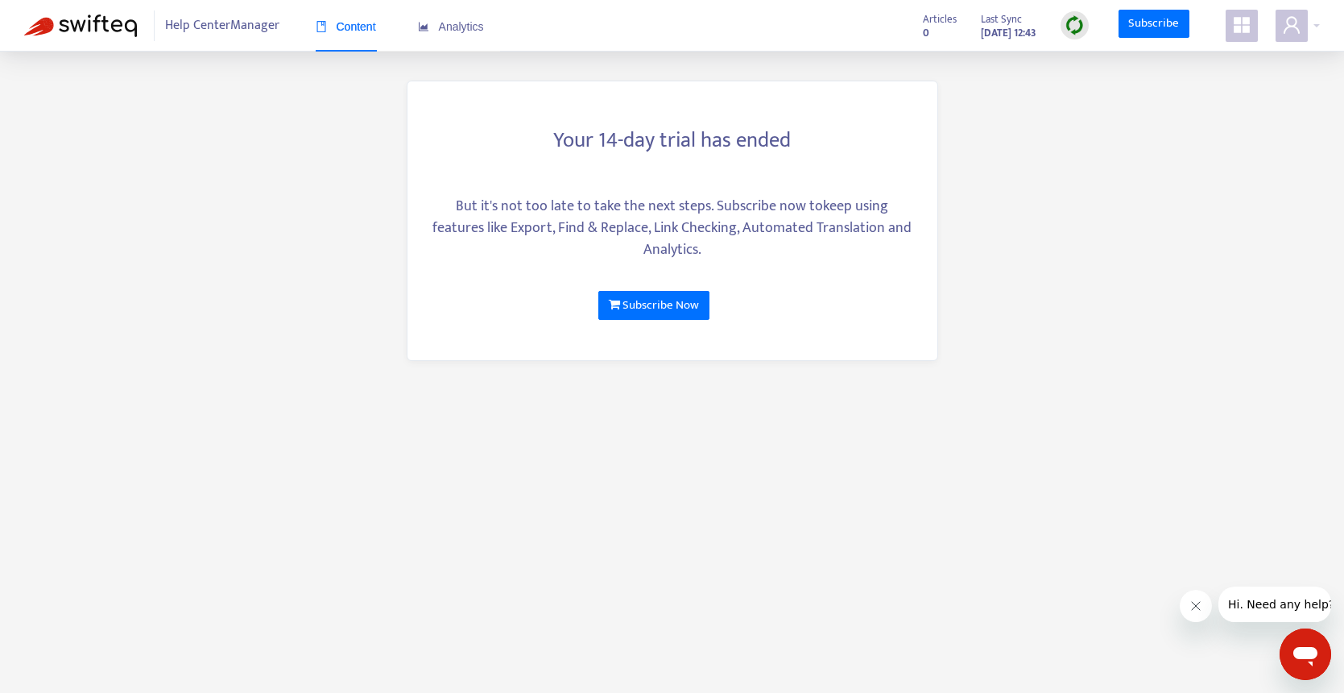
click at [1139, 196] on main "Your 14-day trial has ended But it's not too late to take the next steps. Subsc…" at bounding box center [672, 346] width 1344 height 693
click at [1304, 25] on span at bounding box center [1292, 26] width 32 height 32
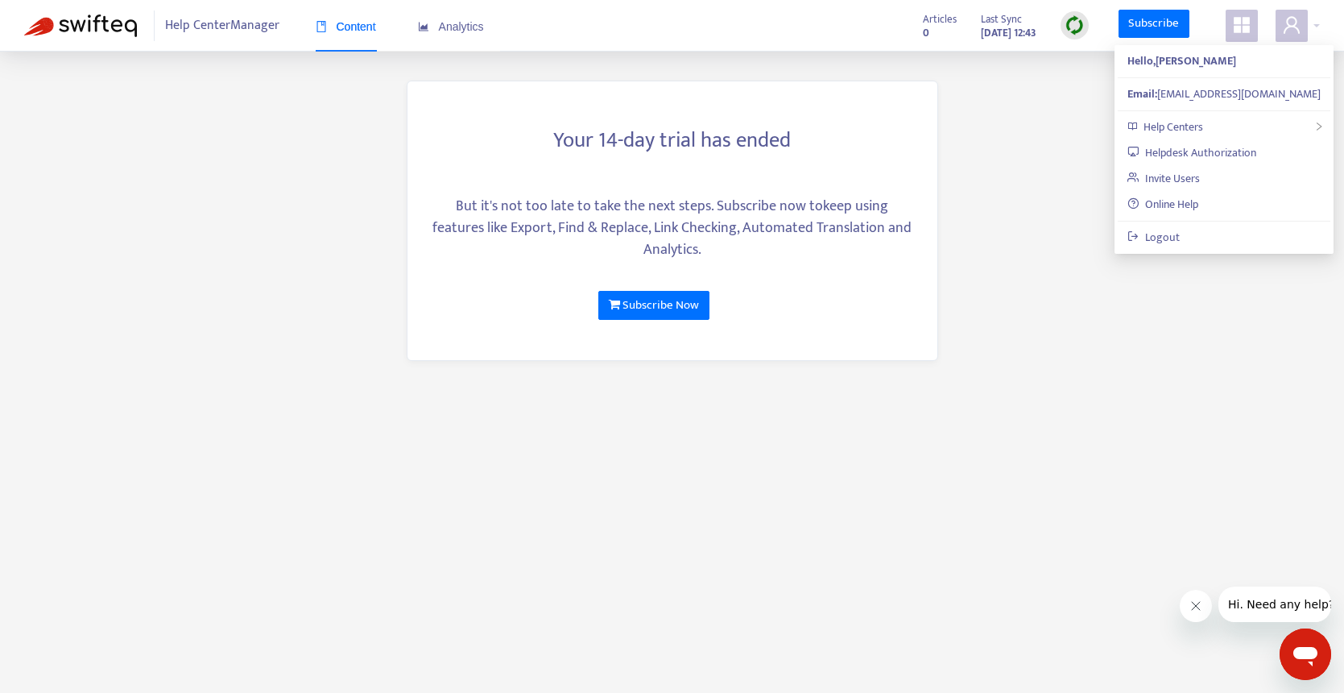
click at [986, 258] on main "Your 14-day trial has ended But it's not too late to take the next steps. Subsc…" at bounding box center [672, 346] width 1344 height 693
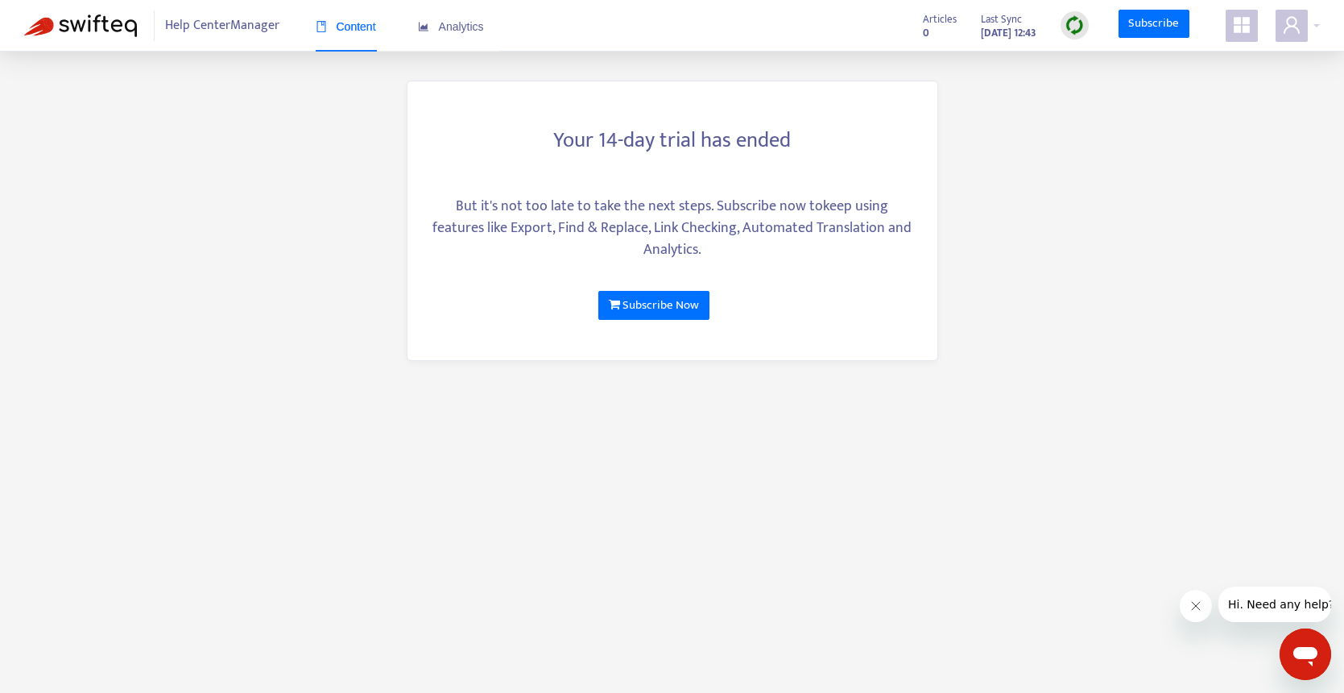
click at [108, 114] on main "Your 14-day trial has ended But it's not too late to take the next steps. Subsc…" at bounding box center [672, 346] width 1344 height 693
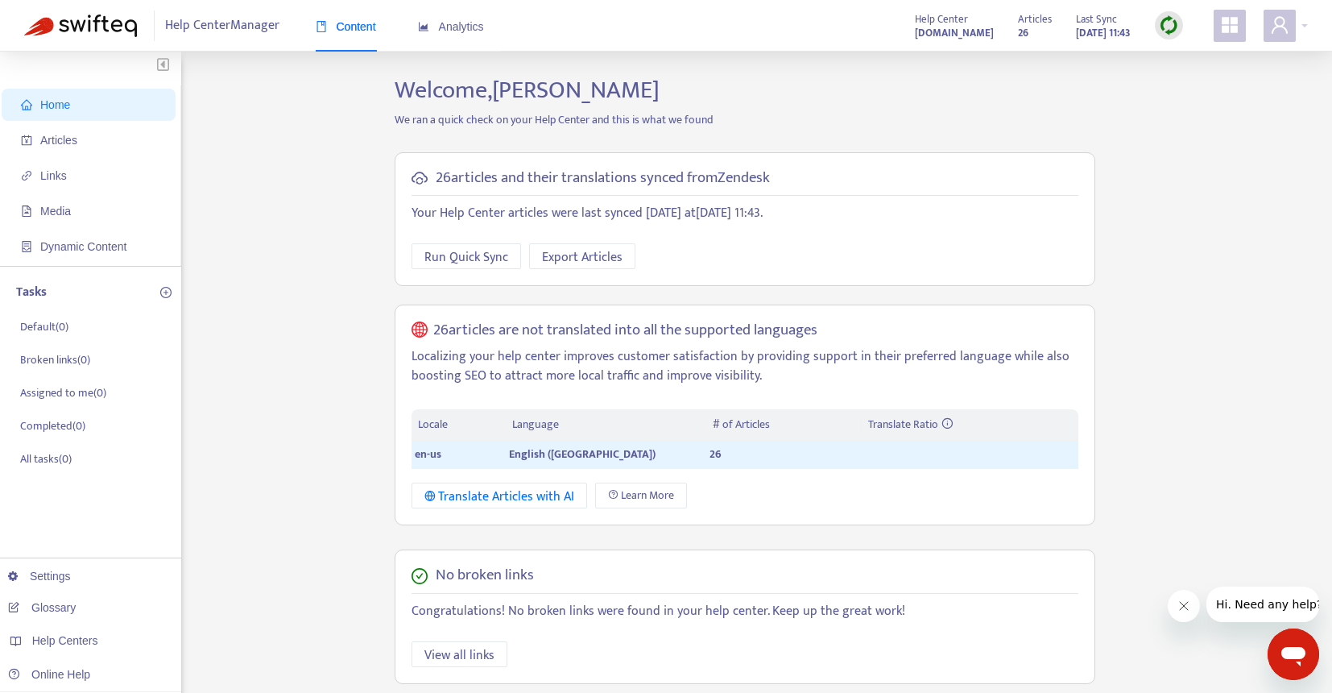
click at [1143, 119] on div "Home Articles Links Media Dynamic Content Tasks Default ( 0 ) Broken links ( 0 …" at bounding box center [666, 554] width 1284 height 956
click at [315, 325] on div "Home Articles Links Media Dynamic Content Tasks Default ( 0 ) Broken links ( 0 …" at bounding box center [666, 554] width 1284 height 956
click at [56, 172] on span "Links" at bounding box center [53, 175] width 27 height 13
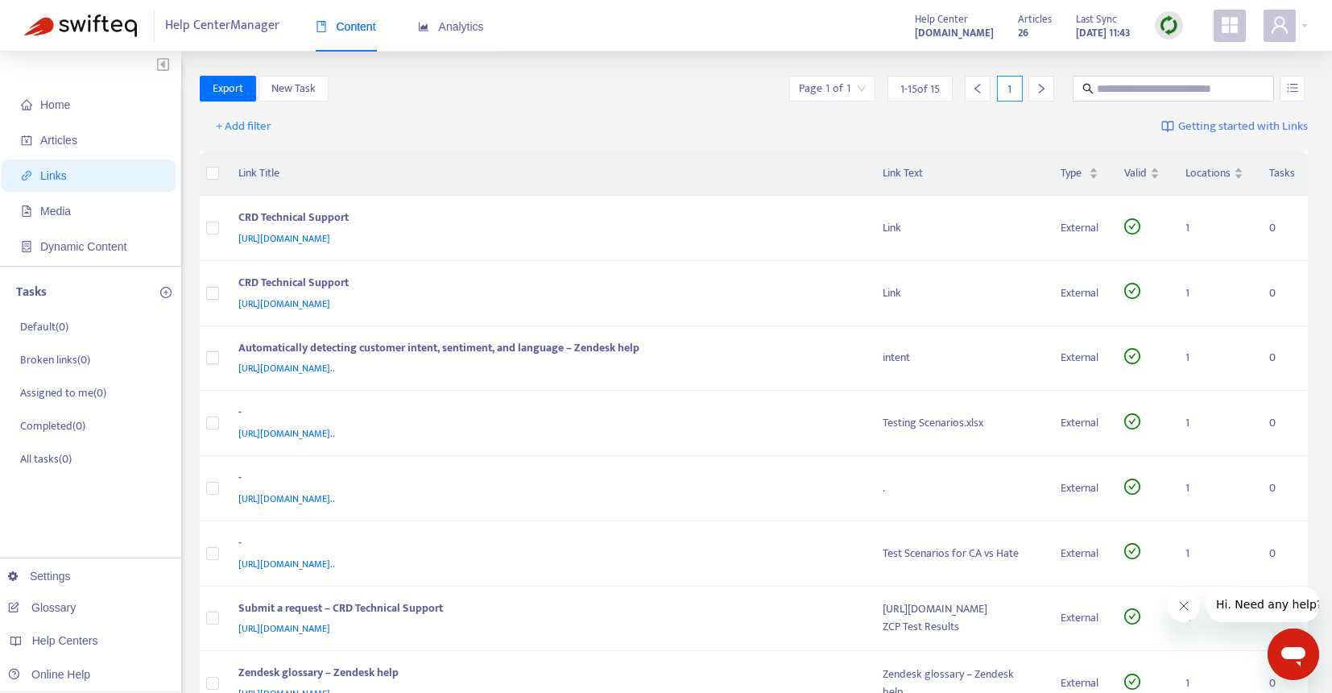
click at [526, 136] on div "+ Add filter Getting started with Links" at bounding box center [754, 130] width 1109 height 44
click at [1280, 19] on icon "user" at bounding box center [1279, 24] width 16 height 17
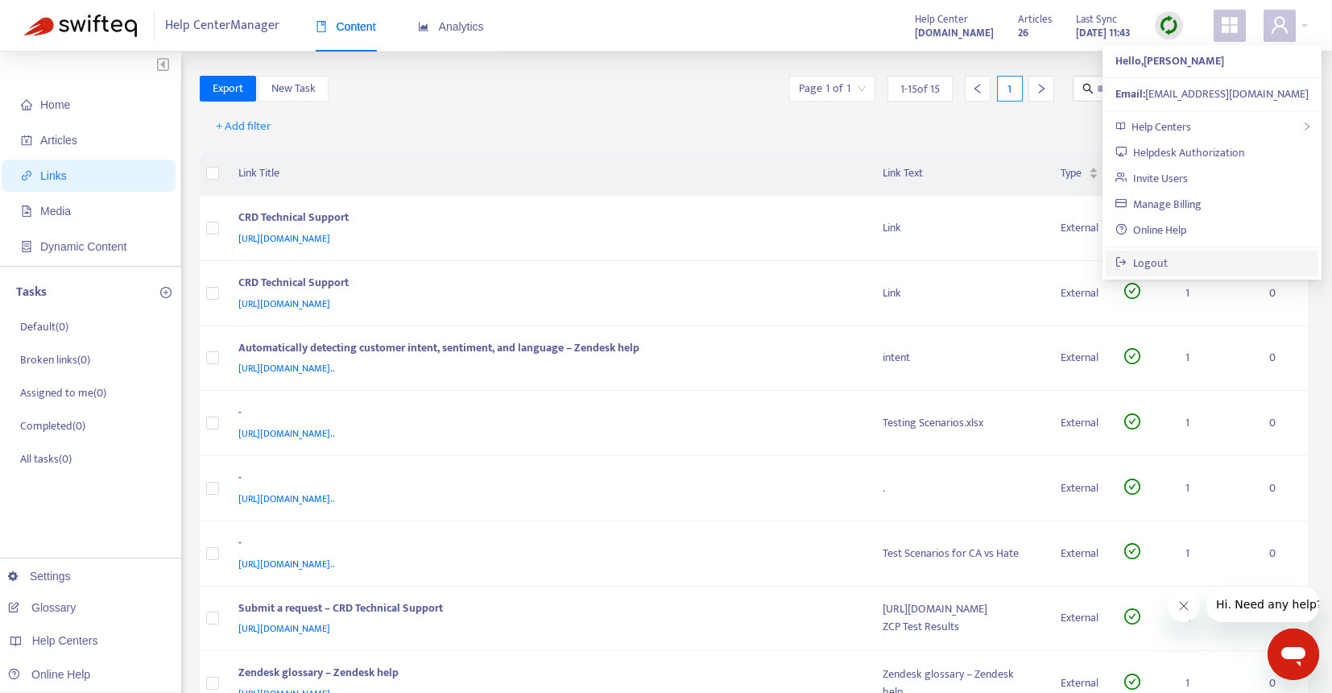
click at [1157, 258] on link "Logout" at bounding box center [1141, 263] width 52 height 19
